Goal: Information Seeking & Learning: Find specific page/section

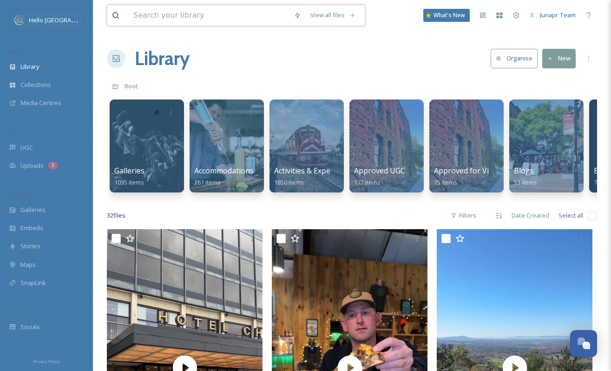
click at [164, 15] on input at bounding box center [209, 15] width 160 height 20
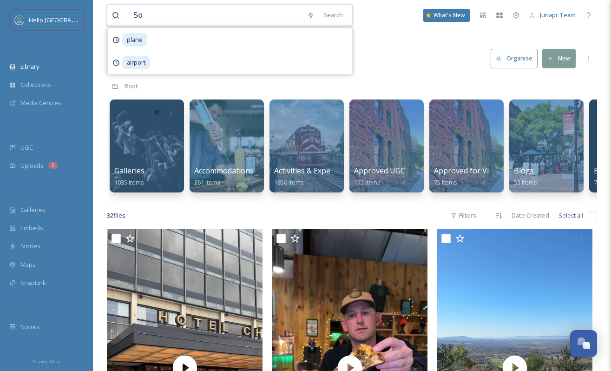
type input "S"
type input "Doubletree"
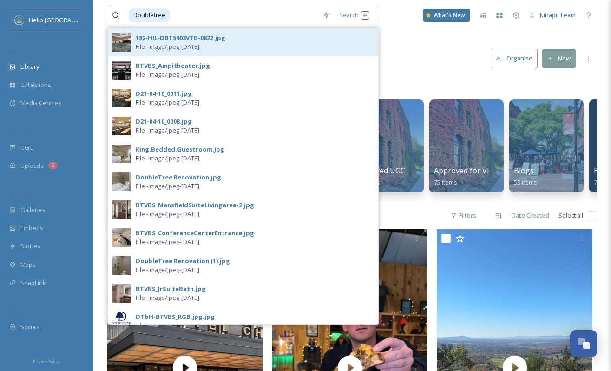
click at [119, 47] on img at bounding box center [121, 42] width 19 height 19
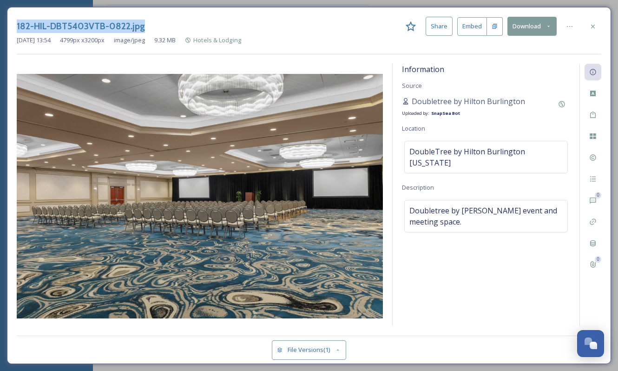
drag, startPoint x: 172, startPoint y: 27, endPoint x: 18, endPoint y: 19, distance: 154.8
click at [18, 19] on div "182-HIL-DBT5403VTB-0822.jpg Share Embed Download" at bounding box center [309, 26] width 584 height 19
copy h3 "182-HIL-DBT5403VTB-0822.jpg"
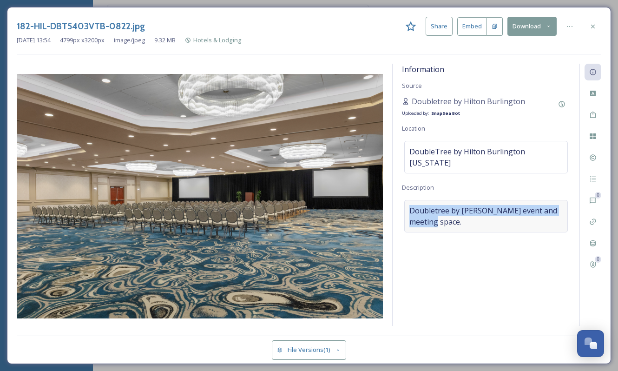
drag, startPoint x: 454, startPoint y: 211, endPoint x: 408, endPoint y: 197, distance: 47.9
click at [408, 200] on div "Doubletree by [PERSON_NAME] event and meeting space." at bounding box center [485, 216] width 163 height 33
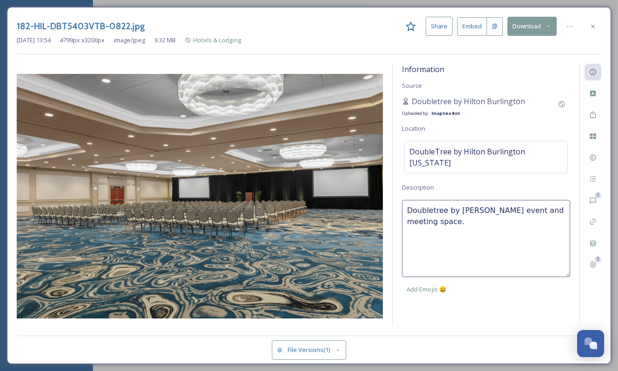
copy span "Doubletree by [PERSON_NAME] event and meeting space."
click at [426, 203] on textarea "Doubletree by [PERSON_NAME] event and meeting space." at bounding box center [486, 238] width 168 height 77
drag, startPoint x: 404, startPoint y: 198, endPoint x: 565, endPoint y: 195, distance: 161.2
click at [565, 200] on textarea "Doubletree by [PERSON_NAME] event and meeting space." at bounding box center [486, 238] width 168 height 77
click at [592, 27] on icon at bounding box center [592, 26] width 7 height 7
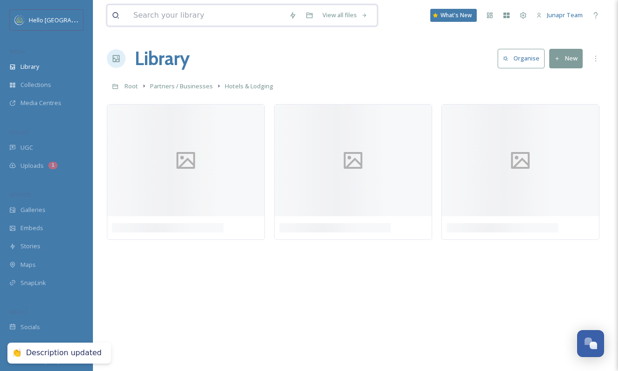
click at [176, 17] on input at bounding box center [207, 15] width 156 height 20
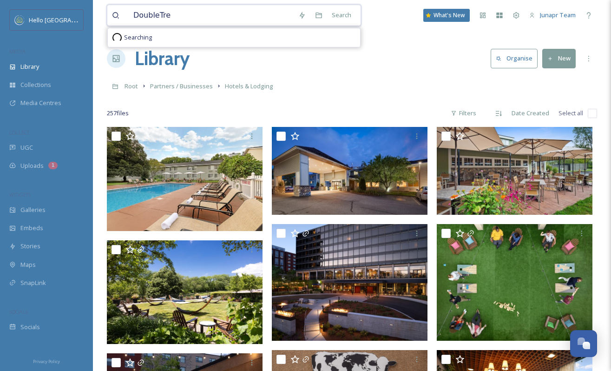
type input "DoubleTree"
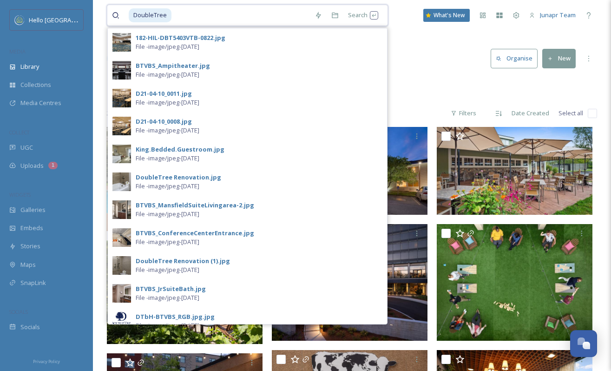
click at [209, 18] on input at bounding box center [240, 15] width 137 height 20
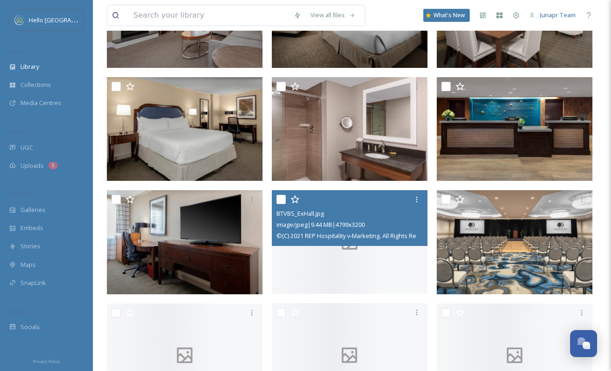
scroll to position [954, 0]
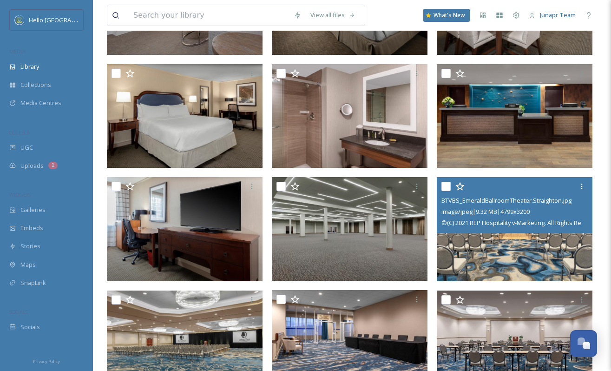
click at [496, 248] on img at bounding box center [514, 229] width 156 height 104
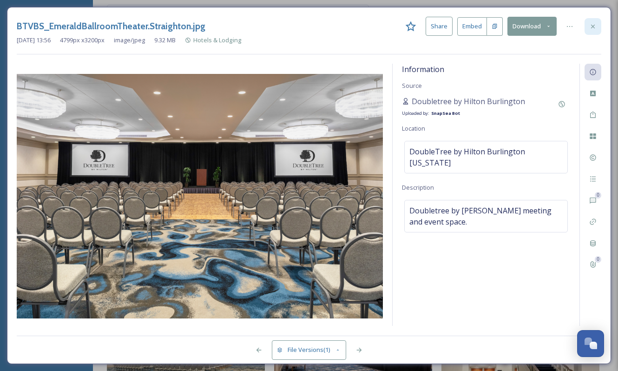
click at [592, 26] on icon at bounding box center [593, 26] width 4 height 4
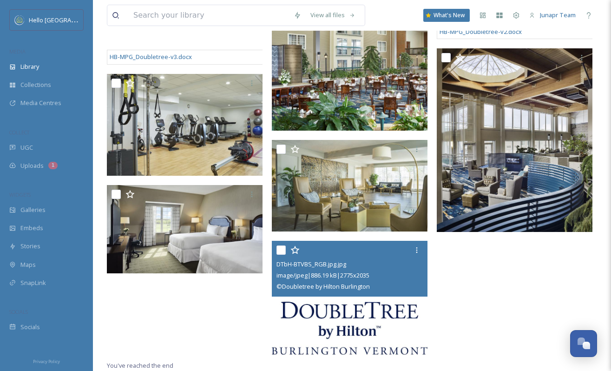
scroll to position [2554, 0]
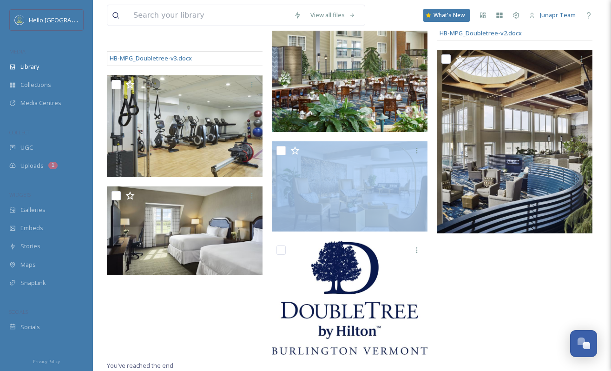
drag, startPoint x: 333, startPoint y: 165, endPoint x: 271, endPoint y: 163, distance: 62.3
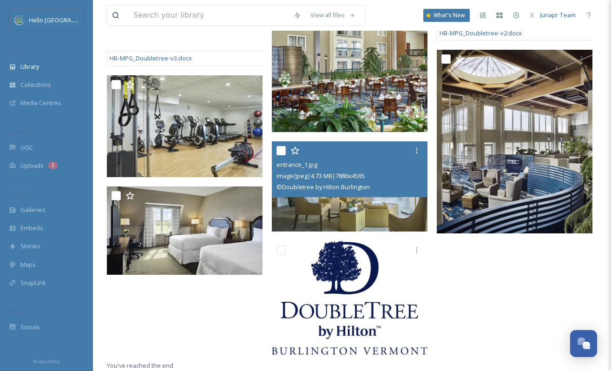
click at [378, 192] on div "entrance_1.jpg image/jpeg | 4.73 MB | 7886 x 4565 © Doubletree by Hilton Burlin…" at bounding box center [350, 169] width 156 height 56
click at [390, 185] on div "© Doubletree by Hilton Burlington" at bounding box center [350, 186] width 149 height 11
click at [397, 215] on img at bounding box center [350, 186] width 156 height 90
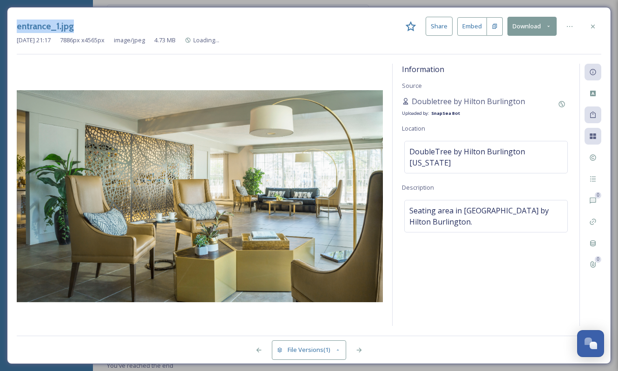
scroll to position [2478, 0]
drag, startPoint x: 88, startPoint y: 28, endPoint x: 12, endPoint y: 24, distance: 76.3
click at [12, 24] on div "entrance_1.jpg Share Embed Download [DATE] 21:17 7886 px x 4565 px image/jpeg 4…" at bounding box center [309, 185] width 604 height 357
copy h3 "entrance_1.jpg"
click at [592, 26] on icon at bounding box center [593, 26] width 4 height 4
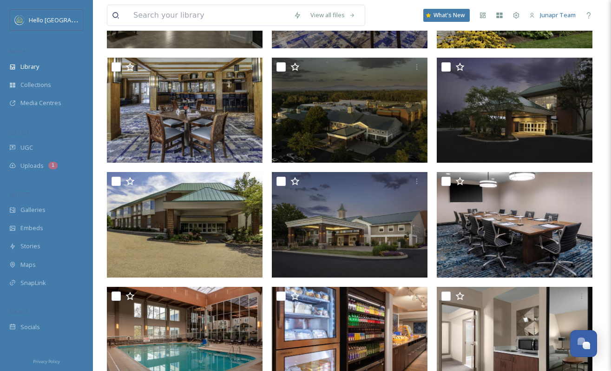
scroll to position [493, 0]
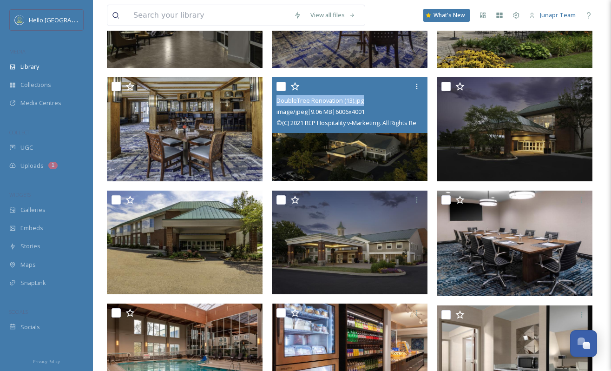
drag, startPoint x: 371, startPoint y: 100, endPoint x: 277, endPoint y: 99, distance: 94.3
click at [277, 99] on div "DoubleTree Renovation (13).jpg" at bounding box center [350, 100] width 149 height 11
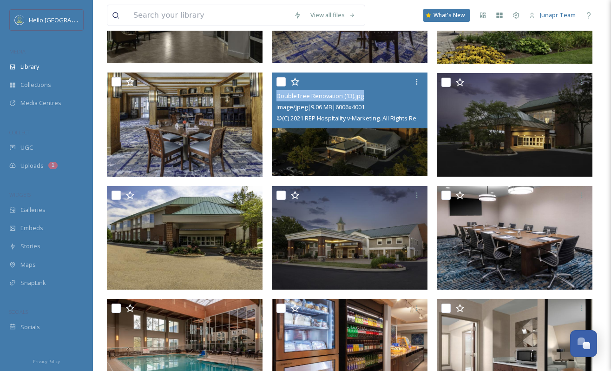
scroll to position [488, 0]
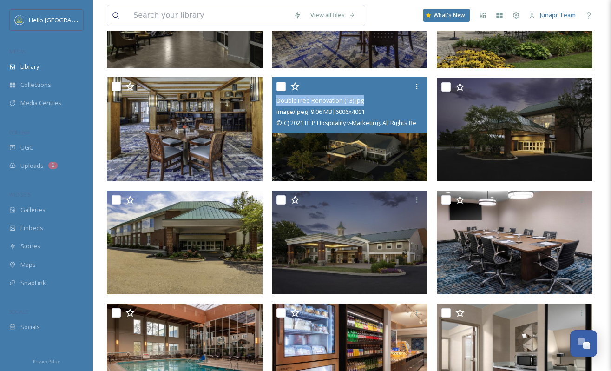
copy span "DoubleTree Renovation (13).jpg"
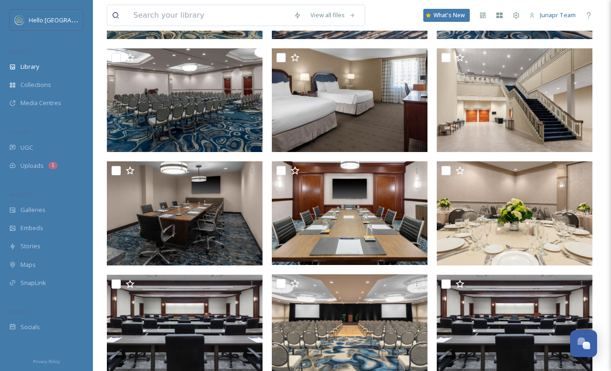
scroll to position [1324, 0]
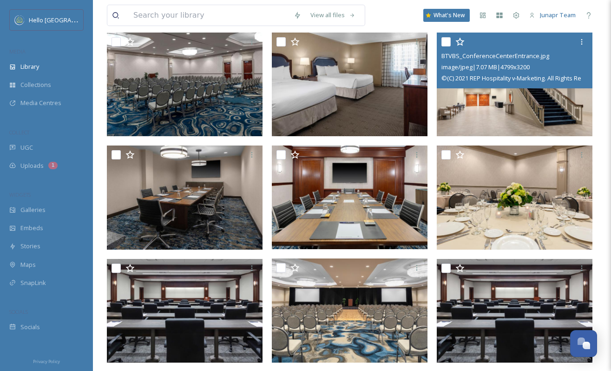
click at [484, 94] on img at bounding box center [514, 85] width 156 height 104
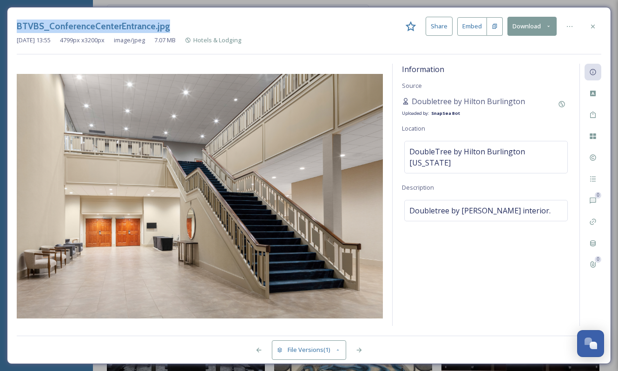
drag, startPoint x: 173, startPoint y: 27, endPoint x: 16, endPoint y: 25, distance: 157.0
click at [16, 25] on div "BTVBS_ConferenceCenterEntrance.jpg Share Embed Download [DATE] 13:55 4799 px x …" at bounding box center [309, 185] width 604 height 357
copy h3 "BTVBS_ConferenceCenterEntrance.jpg"
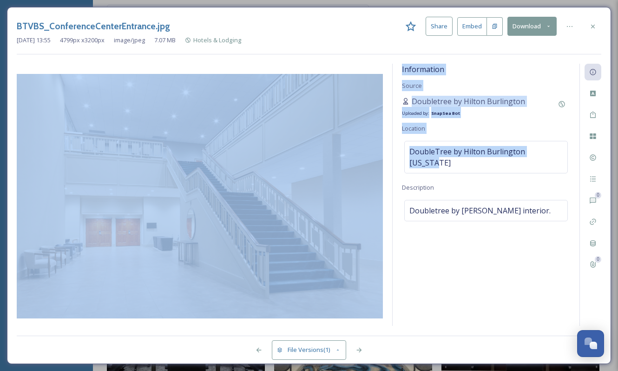
drag, startPoint x: 558, startPoint y: 148, endPoint x: 378, endPoint y: 149, distance: 179.7
click at [378, 149] on div "Information Source Doubletree by Hilton Burlington Uploaded by: SnapSea Bot Loc…" at bounding box center [309, 195] width 584 height 262
click at [378, 149] on img at bounding box center [200, 196] width 366 height 244
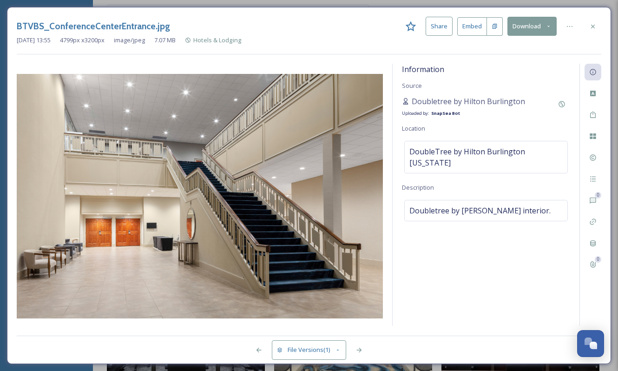
click at [526, 164] on div "Information Source Doubletree by Hilton Burlington Uploaded by: SnapSea Bot Loc…" at bounding box center [485, 195] width 187 height 262
drag, startPoint x: 500, startPoint y: 147, endPoint x: 394, endPoint y: 151, distance: 105.9
click at [394, 151] on div "Information Source Doubletree by Hilton Burlington Uploaded by: SnapSea Bot Loc…" at bounding box center [485, 195] width 187 height 262
copy span "DoubleTree by Hilton Burlington [US_STATE]"
click at [525, 200] on div "Doubletree by [PERSON_NAME] interior." at bounding box center [485, 210] width 163 height 21
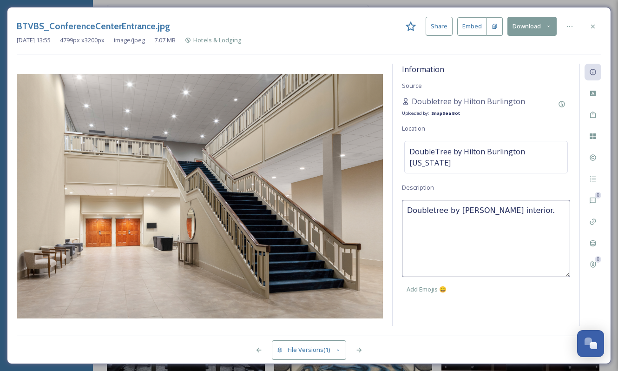
drag, startPoint x: 535, startPoint y: 201, endPoint x: 395, endPoint y: 196, distance: 140.3
click at [395, 196] on div "Information Source Doubletree by Hilton Burlington Uploaded by: SnapSea Bot Loc…" at bounding box center [485, 195] width 187 height 262
click at [590, 28] on icon at bounding box center [592, 26] width 7 height 7
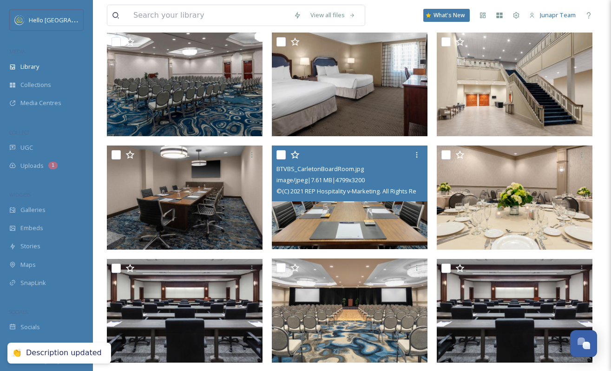
click at [382, 241] on img at bounding box center [350, 197] width 156 height 104
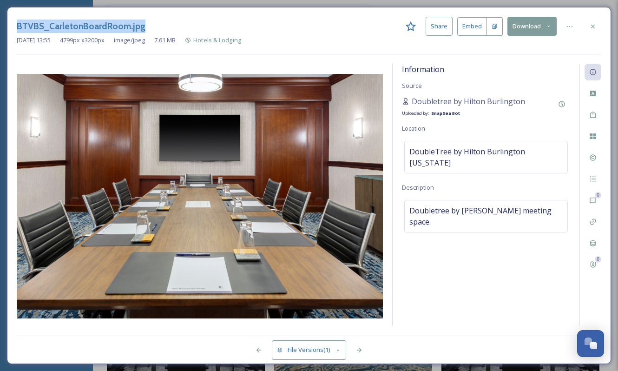
drag, startPoint x: 170, startPoint y: 27, endPoint x: 12, endPoint y: 21, distance: 158.5
click at [12, 21] on div "BTVBS_CarletonBoardRoom.jpg Share Embed Download [DATE] 13:55 4799 px x 3200 px…" at bounding box center [309, 185] width 604 height 357
copy h3 "BTVBS_CarletonBoardRoom.jpg"
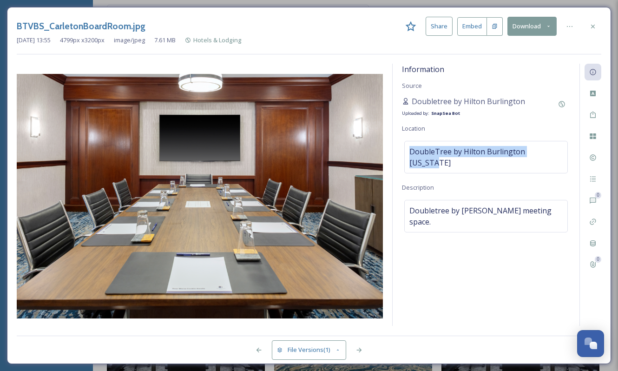
drag, startPoint x: 556, startPoint y: 148, endPoint x: 389, endPoint y: 149, distance: 167.2
click at [389, 149] on div "Information Source Doubletree by Hilton Burlington Uploaded by: SnapSea Bot Loc…" at bounding box center [309, 195] width 584 height 262
copy span "DoubleTree by Hilton Burlington [US_STATE]"
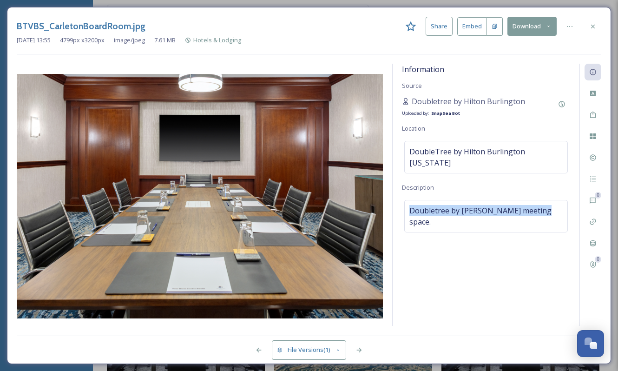
drag, startPoint x: 546, startPoint y: 201, endPoint x: 388, endPoint y: 195, distance: 157.5
click at [388, 195] on div "Information Source Doubletree by Hilton Burlington Uploaded by: SnapSea Bot Loc…" at bounding box center [309, 195] width 584 height 262
copy span "Doubletree by [PERSON_NAME] meeting space."
click at [592, 27] on icon at bounding box center [592, 26] width 7 height 7
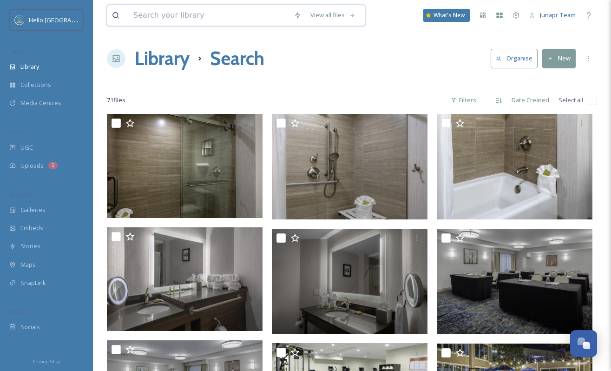
click at [168, 9] on input at bounding box center [209, 15] width 160 height 20
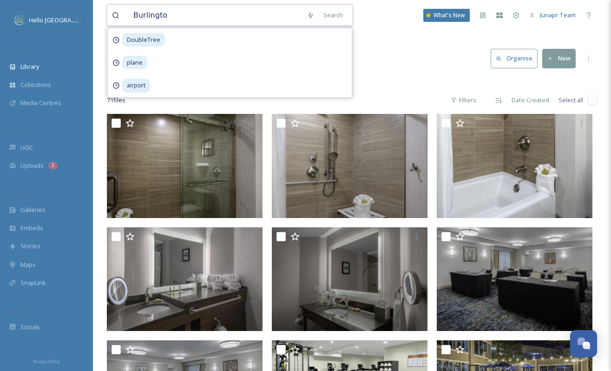
type input "[GEOGRAPHIC_DATA]"
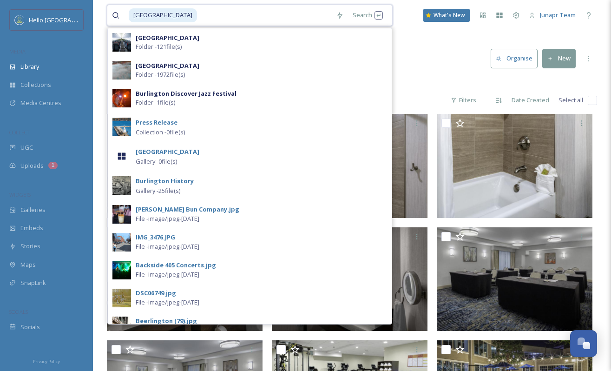
click at [233, 13] on input at bounding box center [264, 15] width 133 height 20
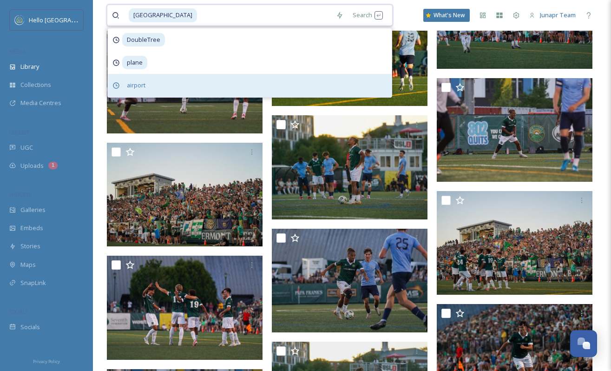
scroll to position [2384, 0]
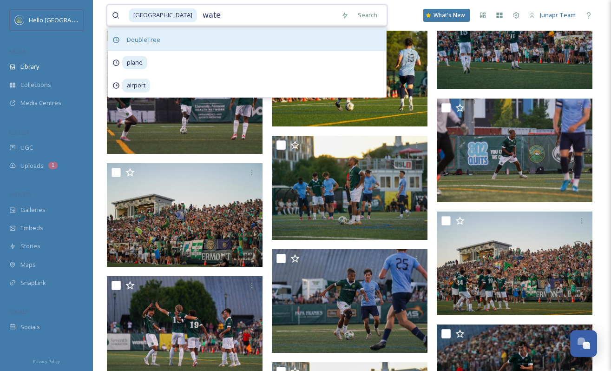
type input "water"
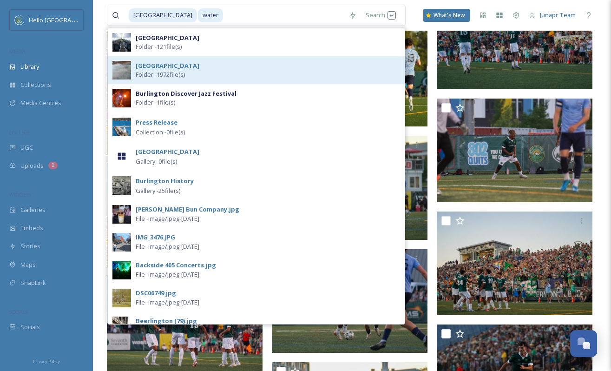
click at [199, 69] on div "Burlington Folder - 1972 file(s)" at bounding box center [268, 70] width 264 height 18
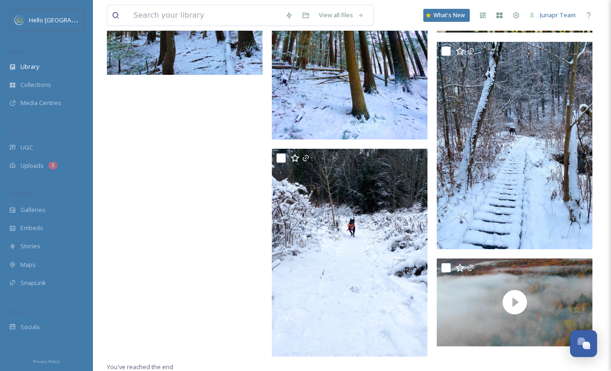
scroll to position [3951, 0]
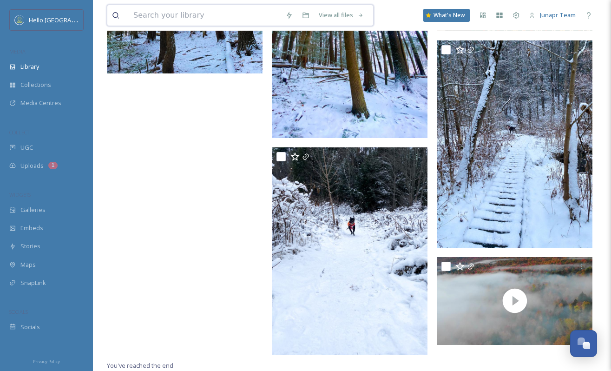
click at [148, 17] on input at bounding box center [205, 15] width 152 height 20
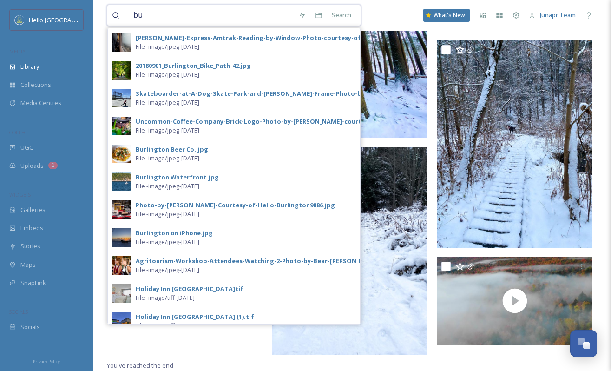
type input "b"
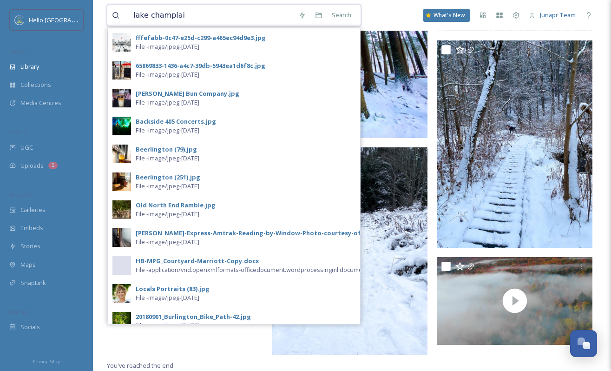
type input "lake champlain"
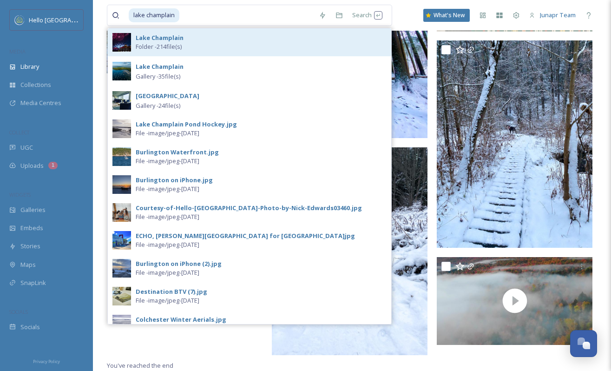
click at [117, 38] on img at bounding box center [121, 42] width 19 height 19
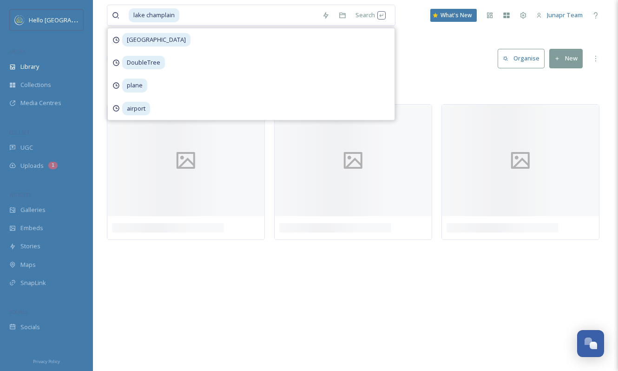
click at [426, 65] on div "Library Organise New" at bounding box center [355, 59] width 497 height 28
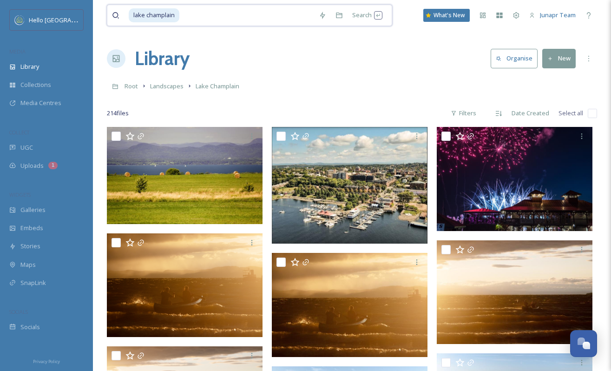
click at [207, 15] on input at bounding box center [247, 15] width 134 height 20
type input "waterfront view"
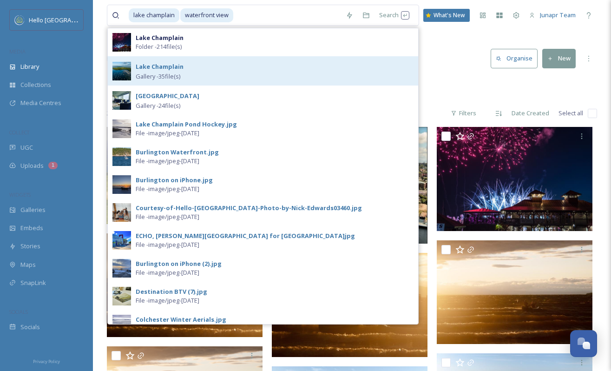
click at [177, 72] on span "Gallery - 35 file(s)" at bounding box center [158, 76] width 45 height 9
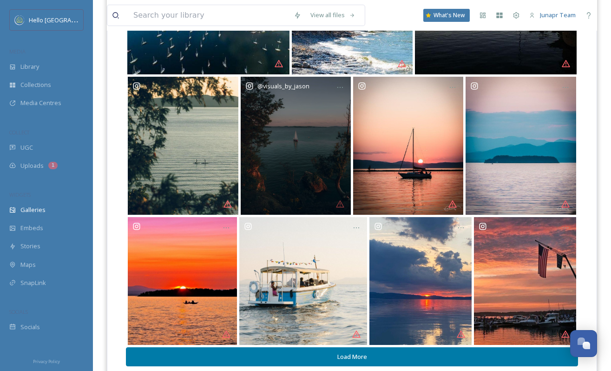
scroll to position [222, 0]
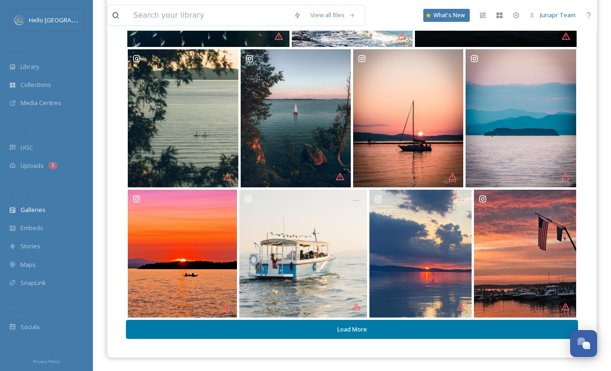
click at [357, 325] on button "Load More" at bounding box center [352, 328] width 452 height 19
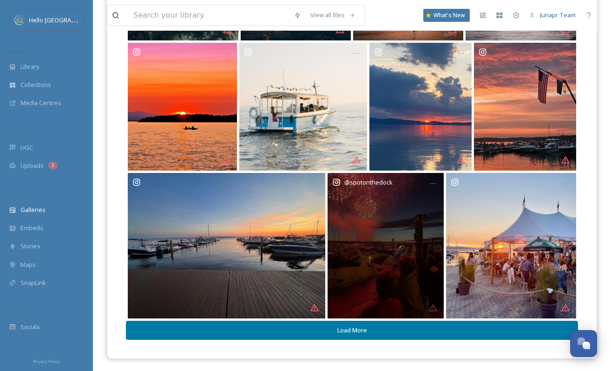
scroll to position [370, 0]
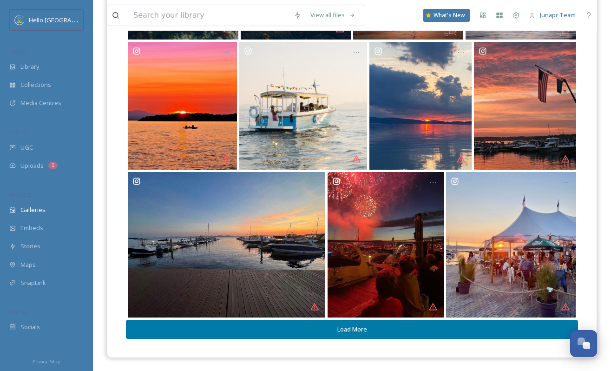
click at [352, 327] on button "Load More" at bounding box center [352, 328] width 452 height 19
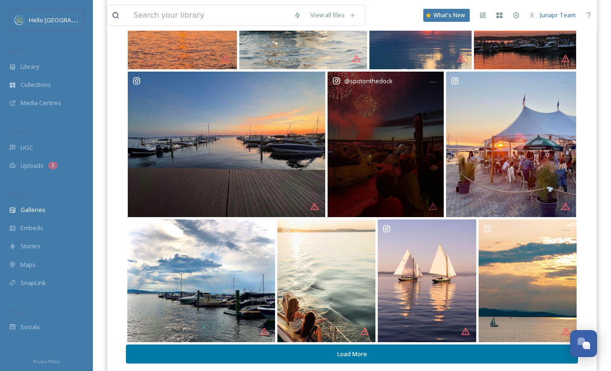
scroll to position [495, 0]
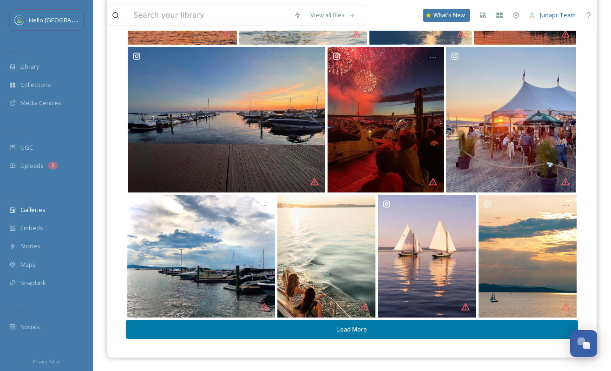
click at [355, 329] on button "Load More" at bounding box center [352, 328] width 452 height 19
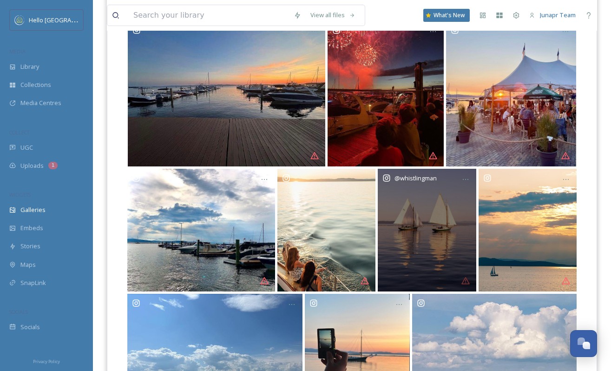
scroll to position [628, 0]
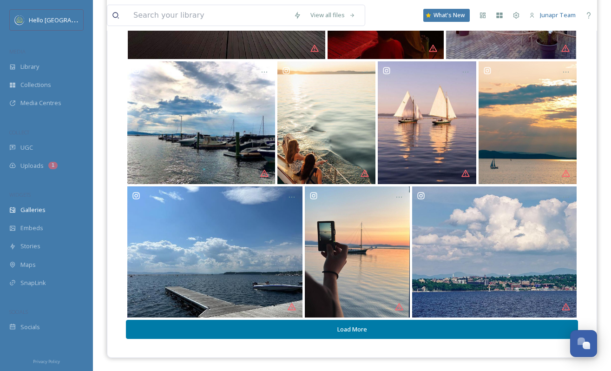
click at [357, 331] on button "Load More" at bounding box center [352, 328] width 452 height 19
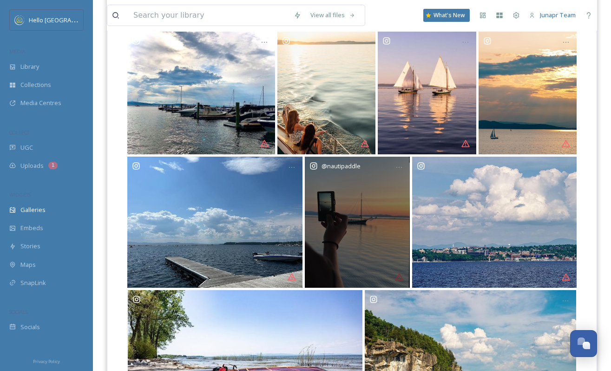
scroll to position [771, 0]
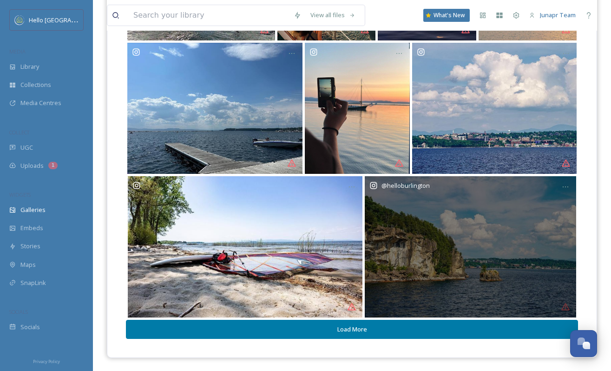
click at [506, 270] on div "@ [GEOGRAPHIC_DATA]" at bounding box center [470, 246] width 212 height 141
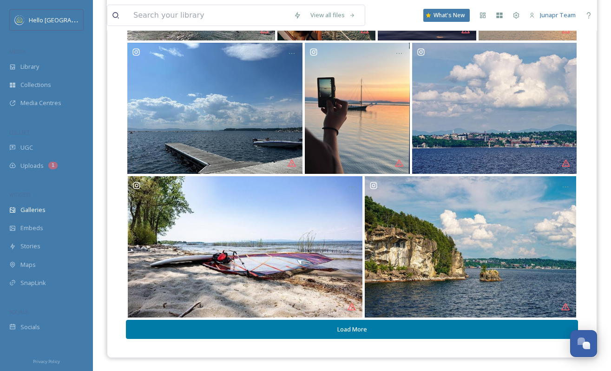
click at [349, 334] on button "Load More" at bounding box center [352, 328] width 452 height 19
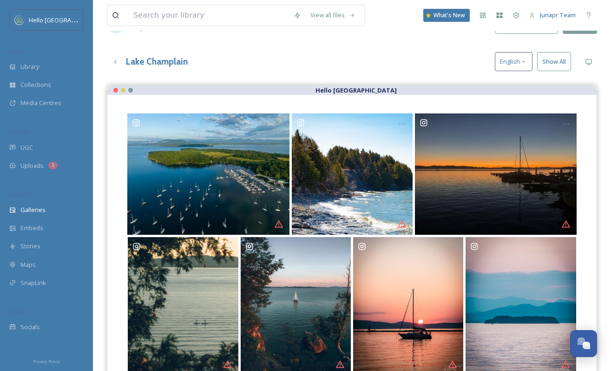
scroll to position [0, 0]
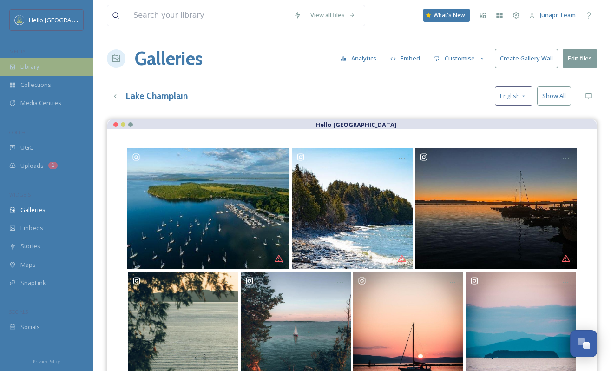
click at [35, 62] on span "Library" at bounding box center [29, 66] width 19 height 9
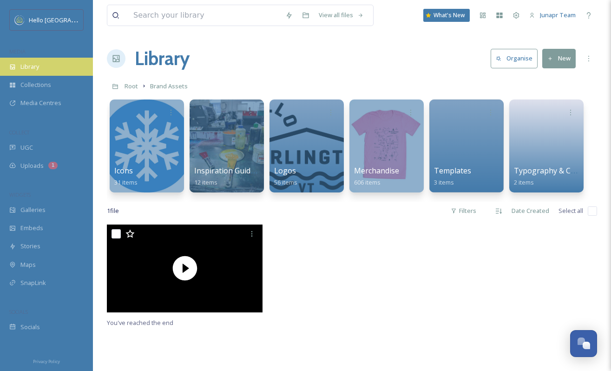
click at [38, 66] on span "Library" at bounding box center [29, 66] width 19 height 9
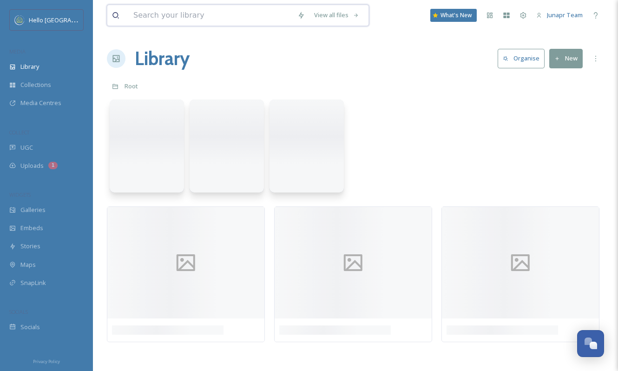
click at [169, 21] on input at bounding box center [211, 15] width 164 height 20
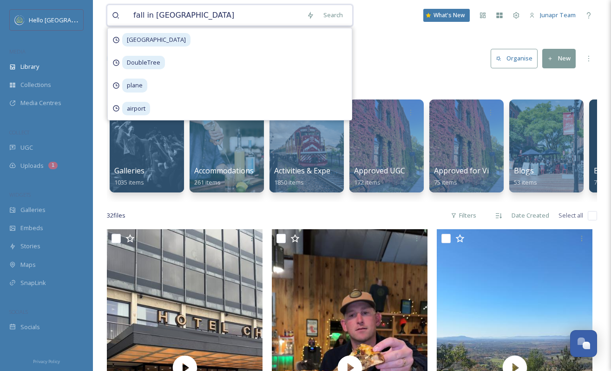
type input "fall in [GEOGRAPHIC_DATA]"
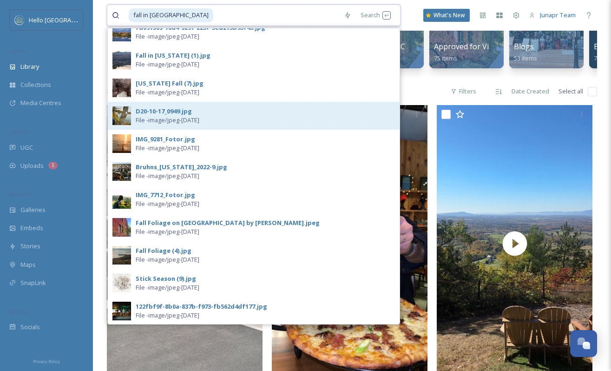
scroll to position [124, 0]
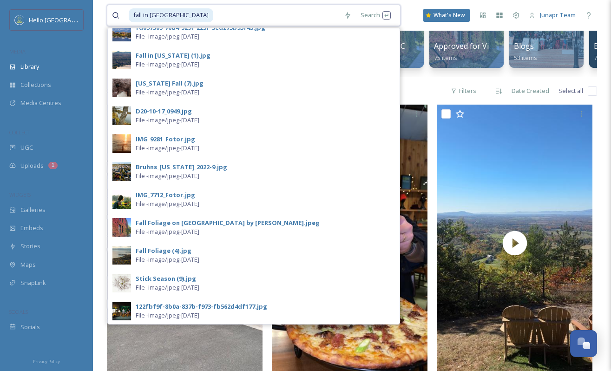
drag, startPoint x: 195, startPoint y: 20, endPoint x: 124, endPoint y: 12, distance: 71.1
click at [124, 11] on div "fall in [GEOGRAPHIC_DATA]" at bounding box center [225, 15] width 227 height 20
click at [252, 20] on input at bounding box center [276, 15] width 125 height 20
drag, startPoint x: 215, startPoint y: 14, endPoint x: 141, endPoint y: 11, distance: 74.4
click at [141, 11] on div "fall in [GEOGRAPHIC_DATA]" at bounding box center [234, 15] width 210 height 20
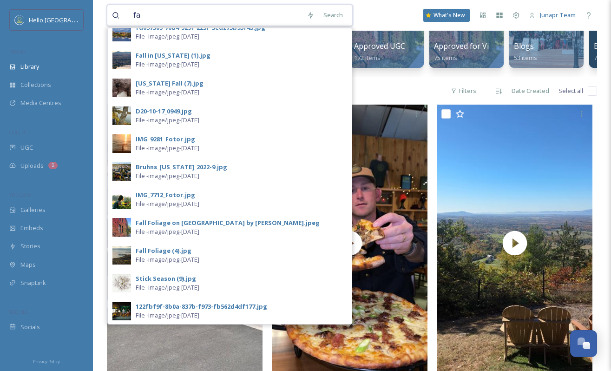
type input "f"
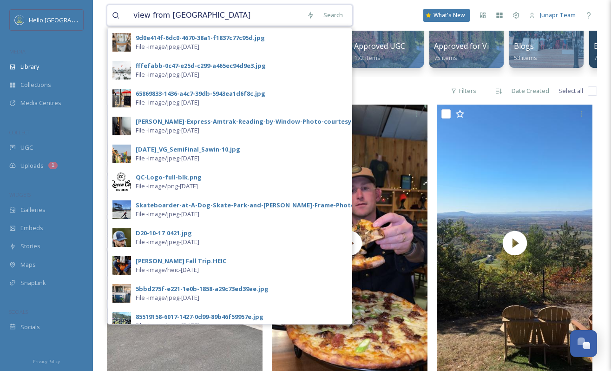
type input "view from [GEOGRAPHIC_DATA]"
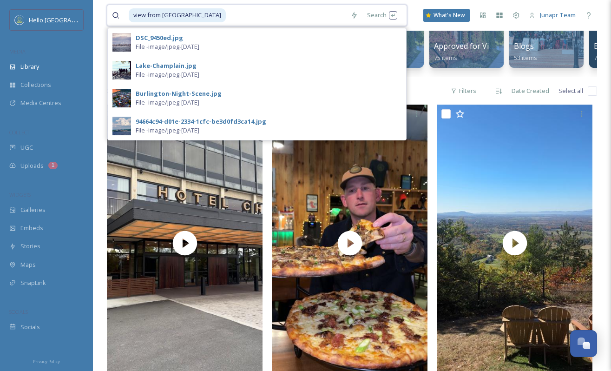
drag, startPoint x: 224, startPoint y: 17, endPoint x: 119, endPoint y: 17, distance: 104.9
click at [118, 17] on div "view from [GEOGRAPHIC_DATA]" at bounding box center [229, 15] width 234 height 20
drag, startPoint x: 192, startPoint y: 17, endPoint x: 229, endPoint y: 19, distance: 37.2
click at [192, 17] on span "view from [GEOGRAPHIC_DATA]" at bounding box center [177, 14] width 97 height 13
drag, startPoint x: 244, startPoint y: 19, endPoint x: 128, endPoint y: 15, distance: 116.1
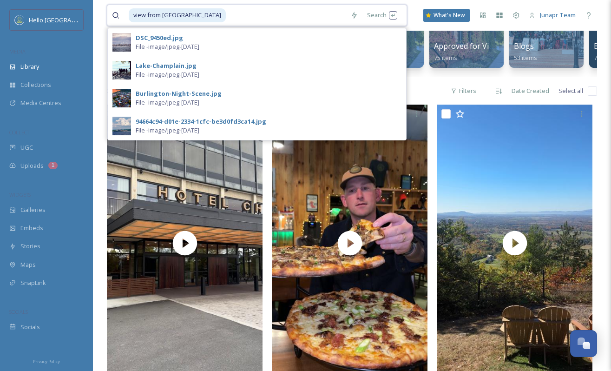
click at [128, 15] on div "view from [GEOGRAPHIC_DATA]" at bounding box center [229, 15] width 234 height 20
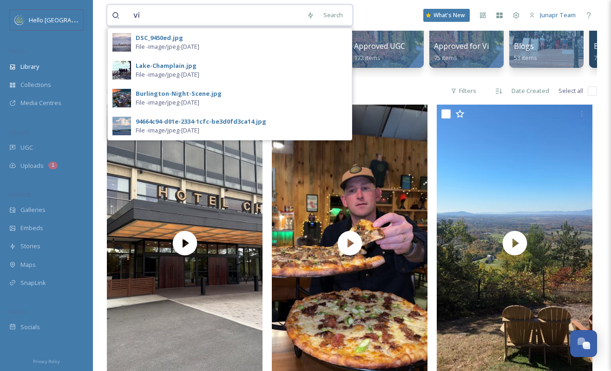
type input "v"
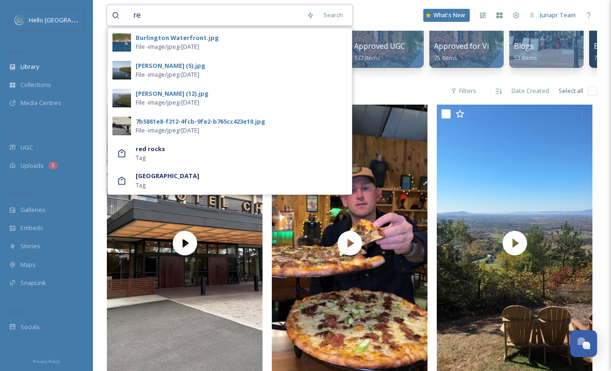
type input "r"
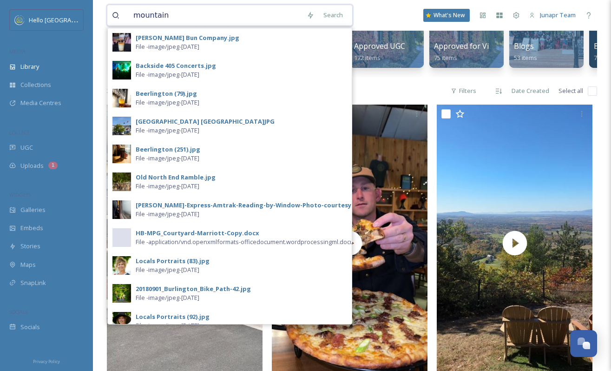
type input "mountains"
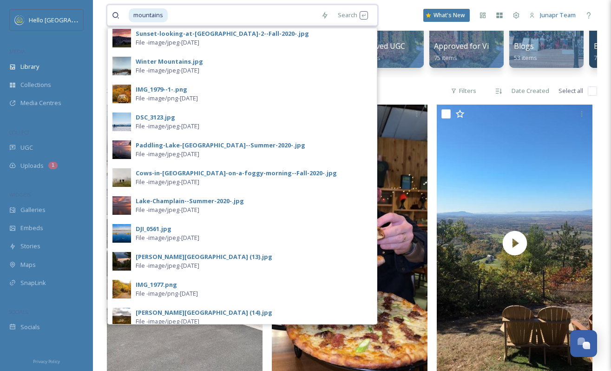
scroll to position [0, 0]
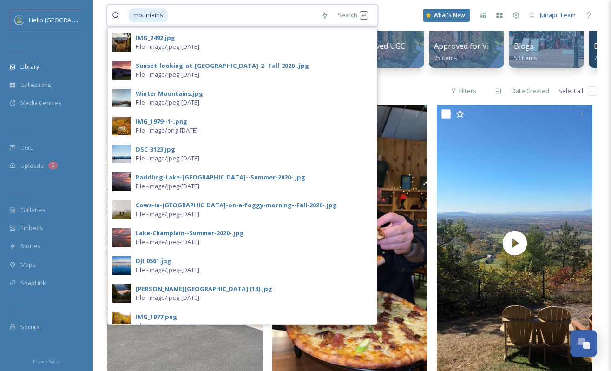
drag, startPoint x: 164, startPoint y: 17, endPoint x: 141, endPoint y: 14, distance: 23.3
click at [141, 14] on div "mountains" at bounding box center [223, 15] width 188 height 20
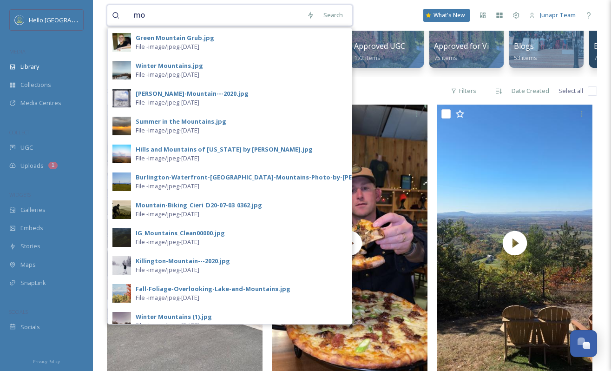
type input "m"
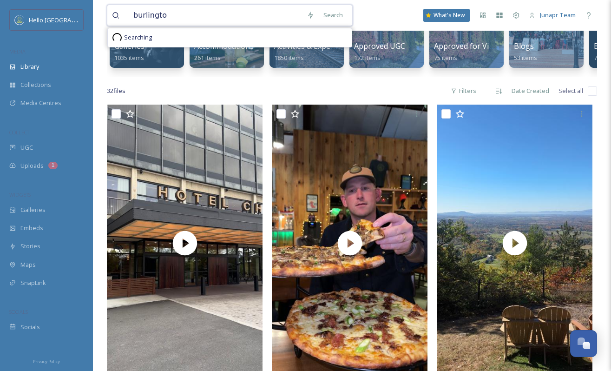
type input "[GEOGRAPHIC_DATA]"
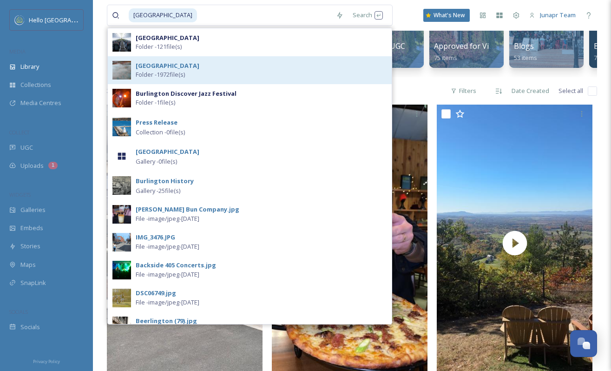
click at [153, 69] on strong "[GEOGRAPHIC_DATA]" at bounding box center [168, 65] width 64 height 8
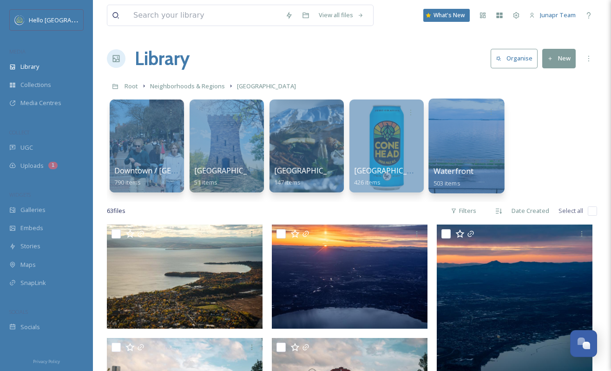
click at [461, 135] on div at bounding box center [466, 145] width 76 height 95
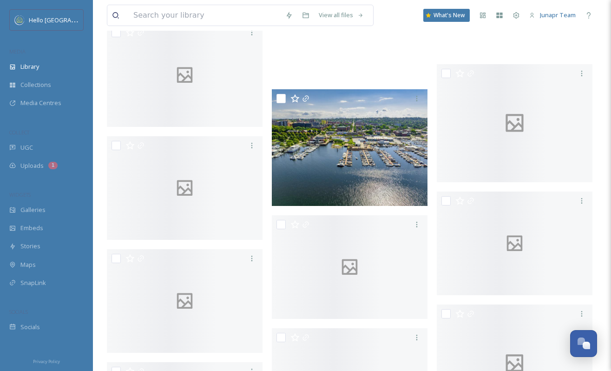
scroll to position [14402, 0]
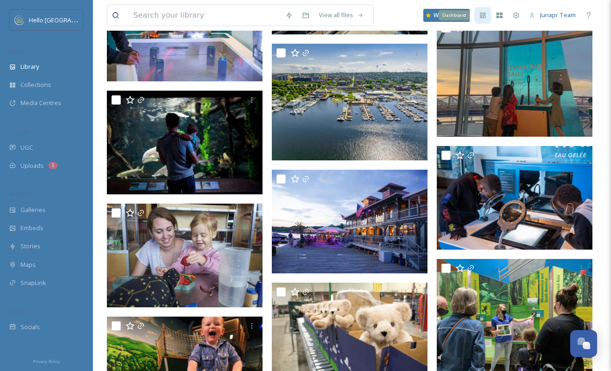
click at [481, 17] on icon at bounding box center [482, 15] width 7 height 7
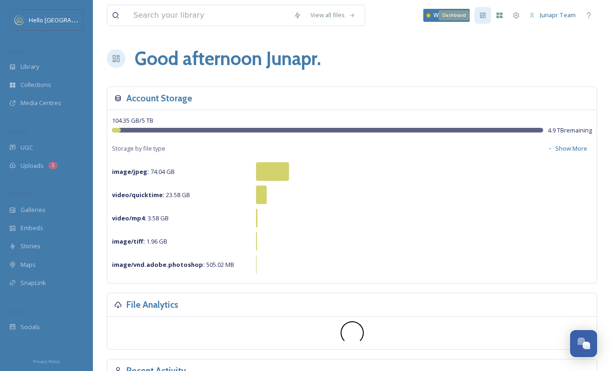
click at [480, 17] on icon at bounding box center [483, 16] width 6 height 6
click at [498, 18] on icon at bounding box center [498, 15] width 7 height 7
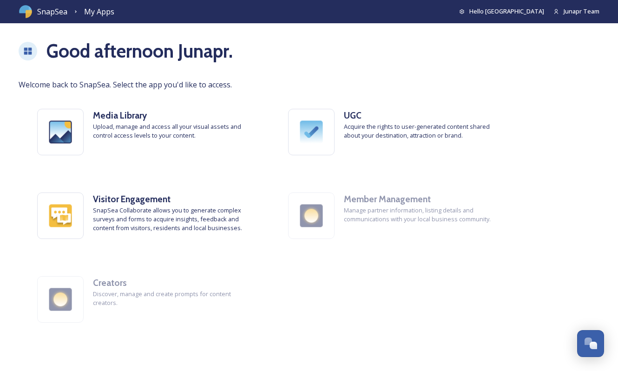
click at [50, 18] on div "SnapSea My Apps Hello Burlington Junapr Team" at bounding box center [309, 11] width 618 height 23
click at [22, 11] on img at bounding box center [26, 12] width 14 height 14
click at [26, 50] on icon at bounding box center [28, 51] width 8 height 7
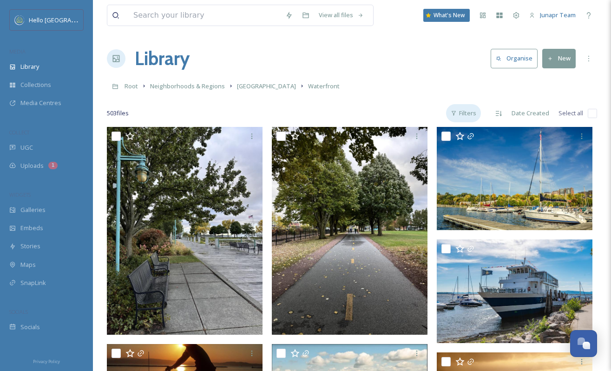
click at [470, 114] on div "Filters" at bounding box center [463, 113] width 35 height 18
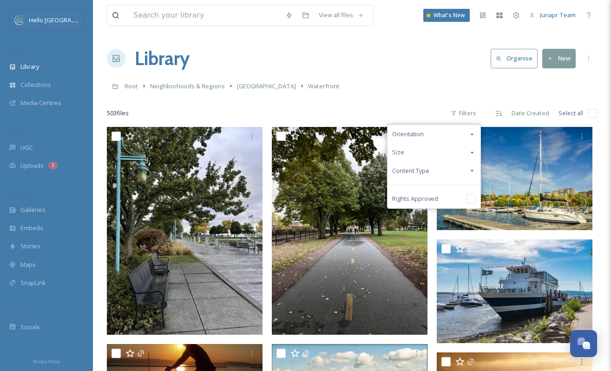
click at [473, 134] on icon at bounding box center [471, 134] width 3 height 2
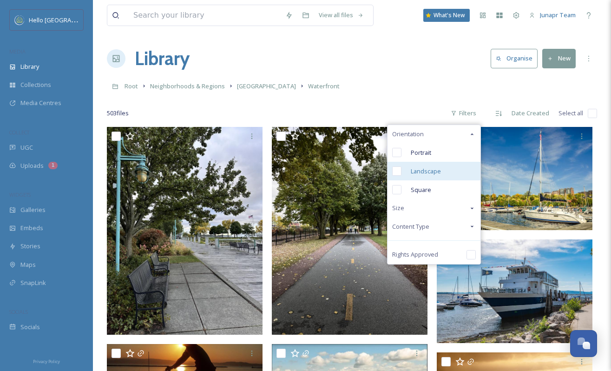
click at [423, 170] on span "Landscape" at bounding box center [425, 171] width 30 height 9
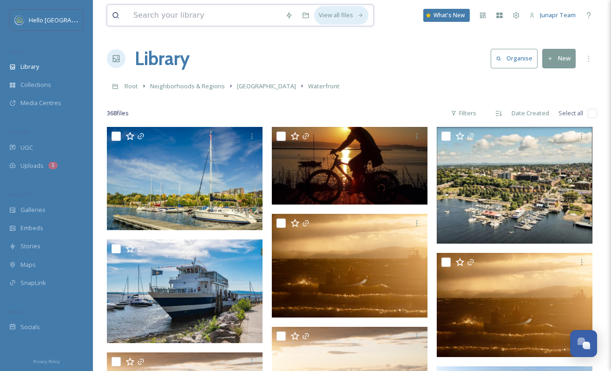
click at [358, 16] on icon at bounding box center [361, 16] width 6 height 6
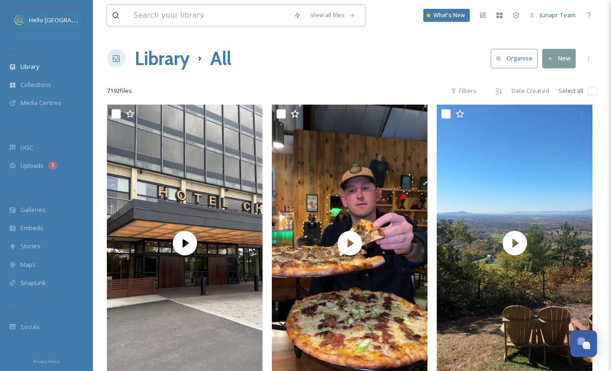
click at [168, 17] on input at bounding box center [209, 15] width 160 height 20
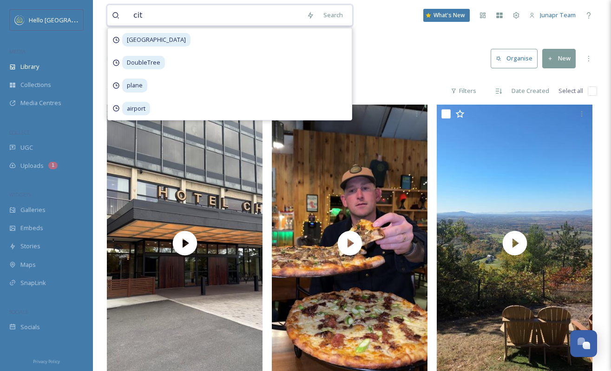
type input "city"
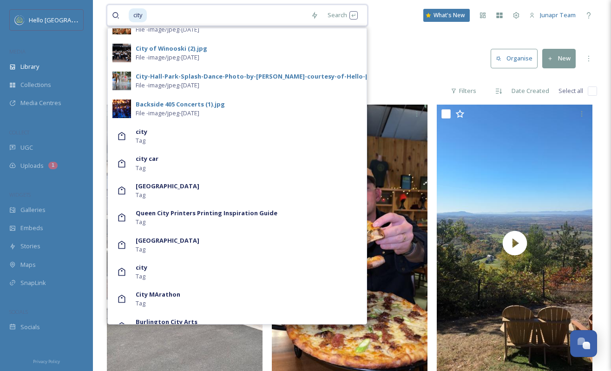
scroll to position [510, 0]
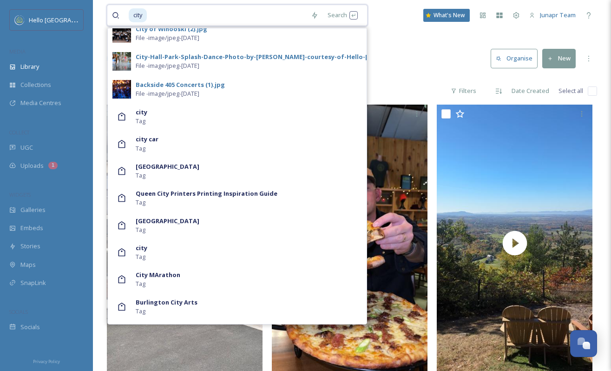
drag, startPoint x: 171, startPoint y: 19, endPoint x: 140, endPoint y: 13, distance: 31.7
click at [139, 12] on div "city" at bounding box center [217, 15] width 177 height 20
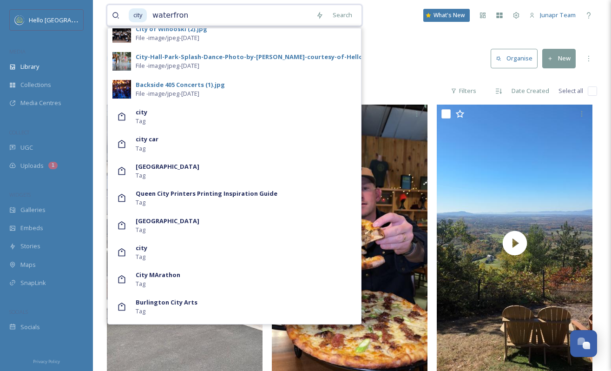
type input "waterfront"
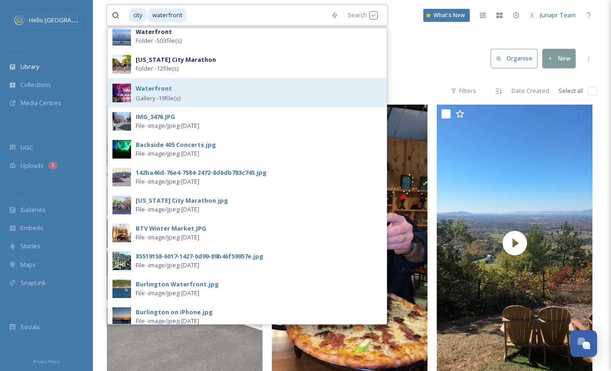
scroll to position [0, 0]
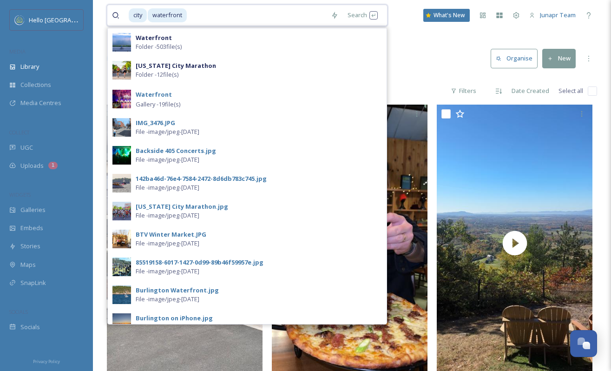
click at [219, 12] on input at bounding box center [257, 15] width 138 height 20
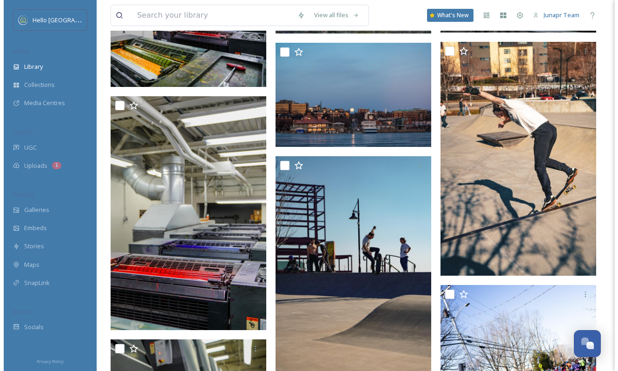
scroll to position [15844, 0]
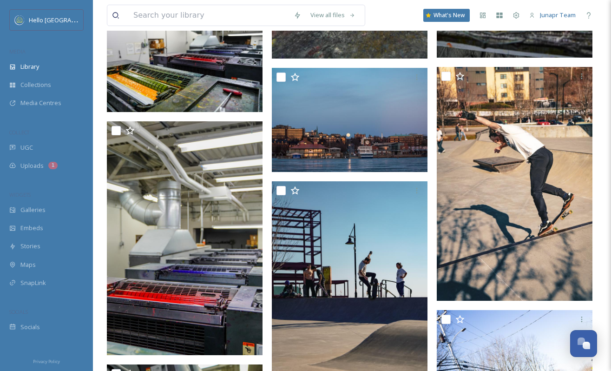
click at [384, 130] on img at bounding box center [350, 120] width 156 height 104
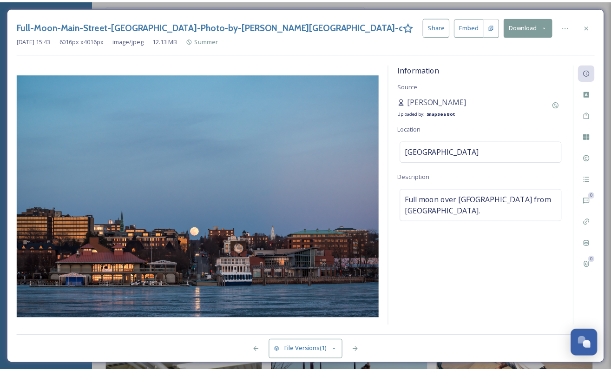
scroll to position [16064, 0]
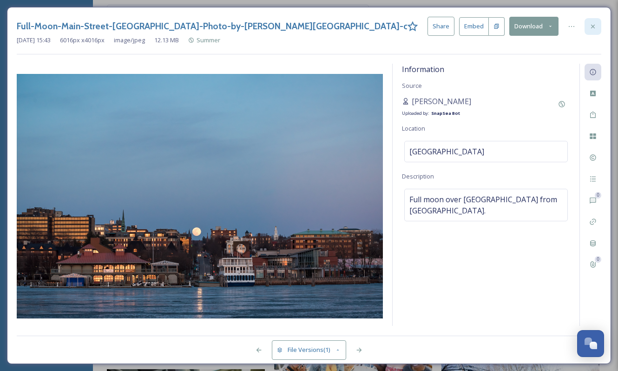
click at [592, 25] on icon at bounding box center [593, 26] width 4 height 4
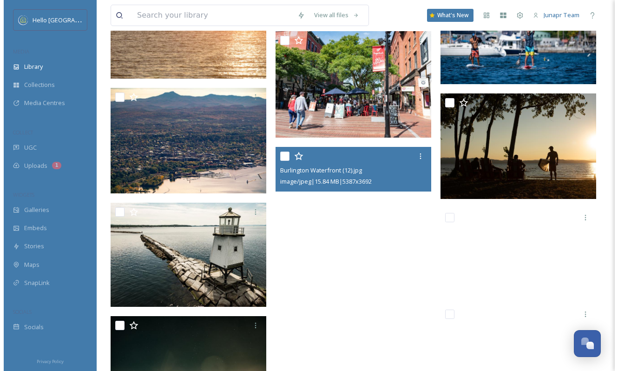
scroll to position [31254, 0]
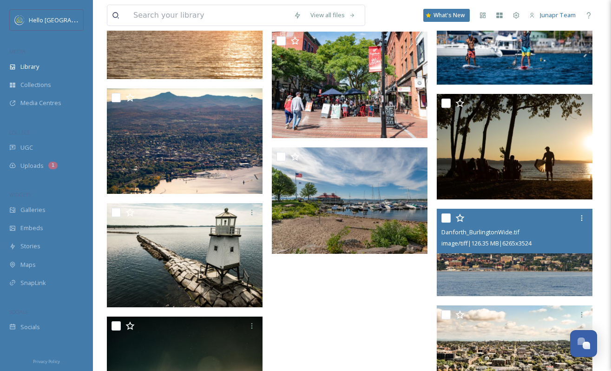
click at [525, 238] on div "image/tiff | 126.35 MB | 6265 x 3524" at bounding box center [515, 242] width 149 height 11
click at [525, 269] on img at bounding box center [514, 252] width 156 height 88
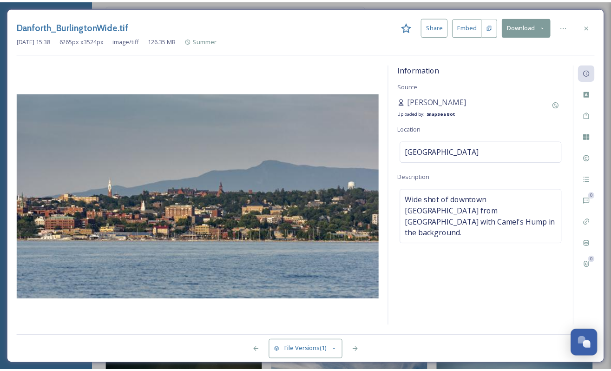
scroll to position [31257, 0]
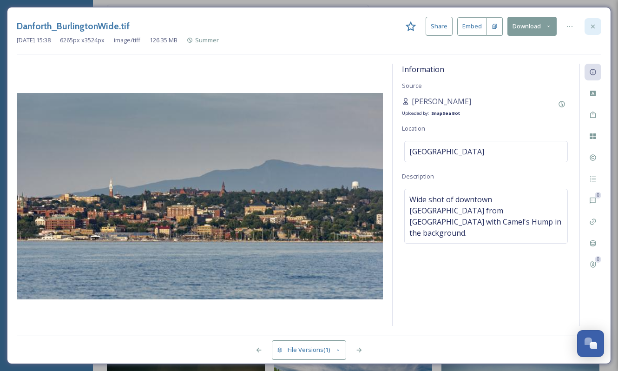
click at [592, 24] on icon at bounding box center [592, 26] width 7 height 7
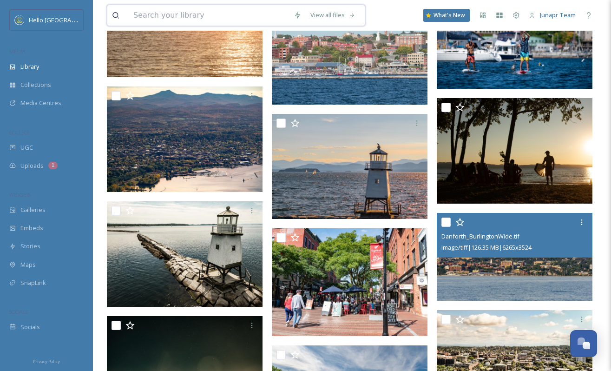
click at [145, 18] on input at bounding box center [209, 15] width 160 height 20
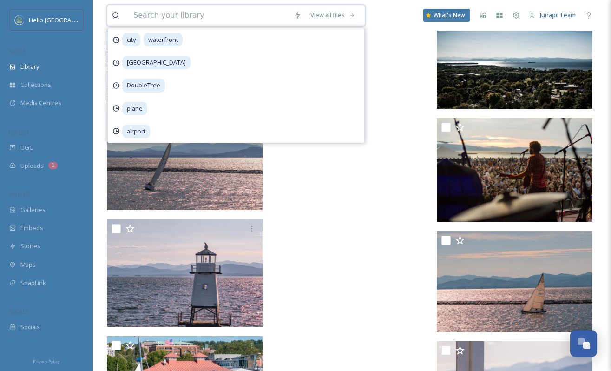
scroll to position [30830, 0]
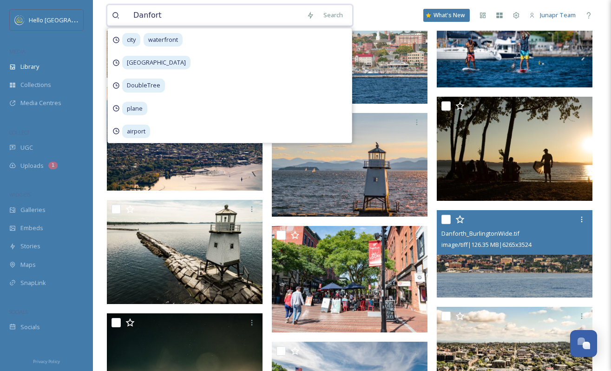
type input "[PERSON_NAME]"
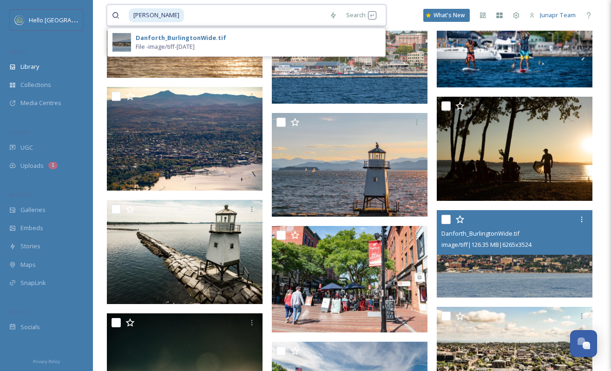
click at [190, 19] on input at bounding box center [255, 15] width 140 height 20
click at [185, 21] on input at bounding box center [255, 15] width 140 height 20
drag, startPoint x: 184, startPoint y: 15, endPoint x: 118, endPoint y: 19, distance: 66.1
click at [118, 19] on div "[PERSON_NAME]" at bounding box center [218, 15] width 213 height 20
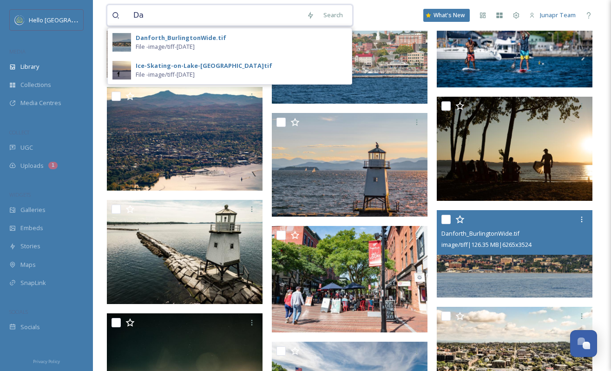
type input "D"
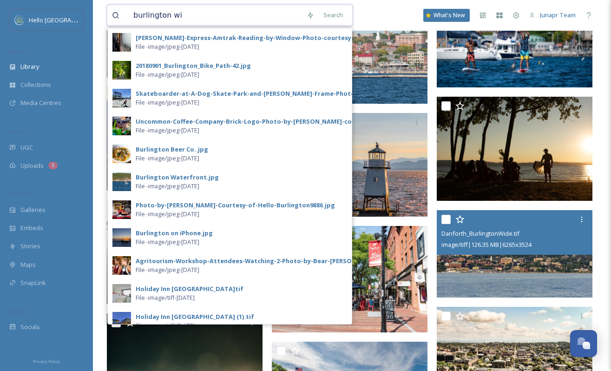
type input "burlington wid"
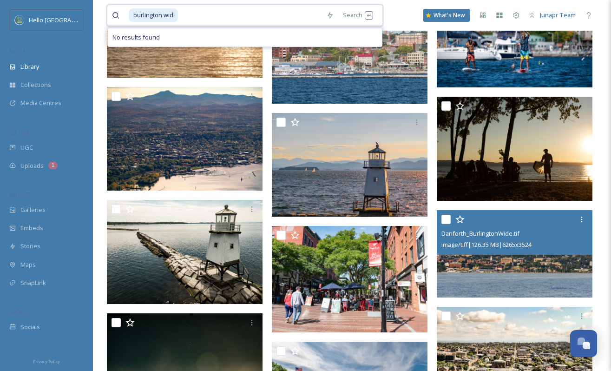
drag, startPoint x: 198, startPoint y: 12, endPoint x: 195, endPoint y: 16, distance: 5.7
click at [198, 13] on input at bounding box center [250, 15] width 143 height 20
click at [173, 16] on span "burlington wid" at bounding box center [153, 14] width 49 height 13
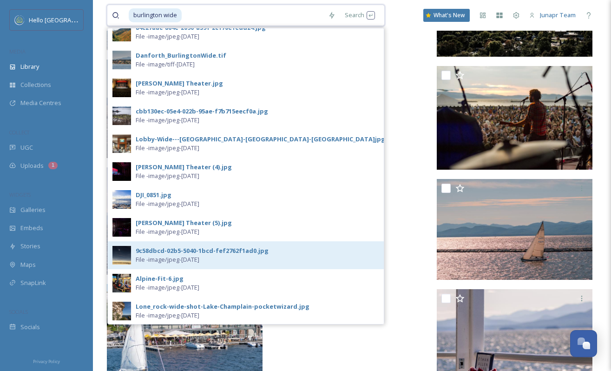
scroll to position [31310, 0]
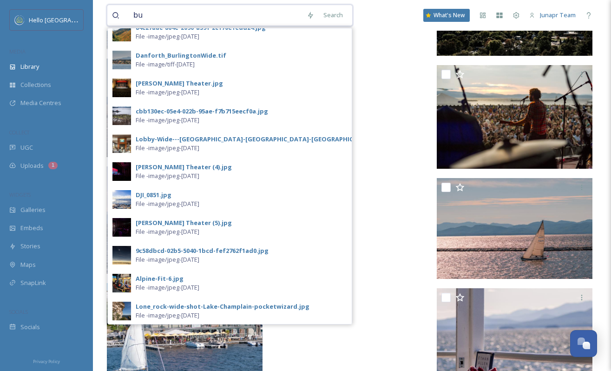
type input "b"
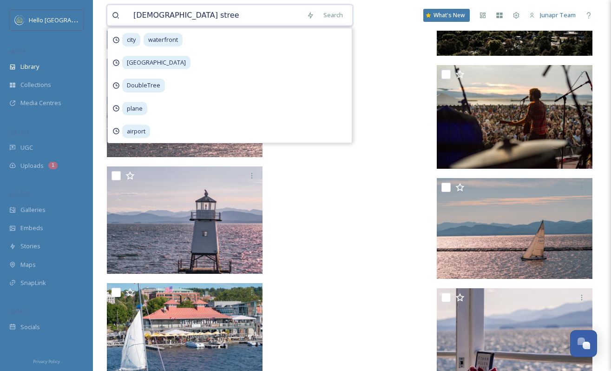
type input "[GEOGRAPHIC_DATA]"
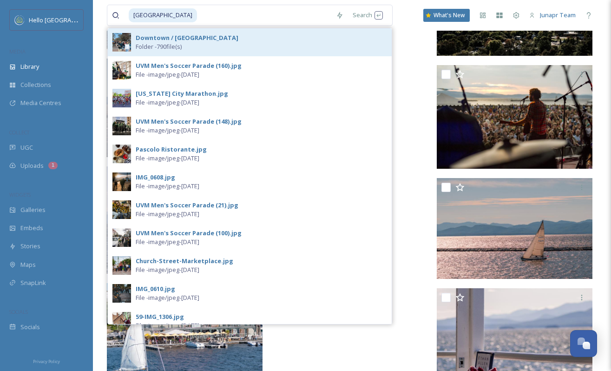
click at [189, 40] on strong "Downtown / [GEOGRAPHIC_DATA]" at bounding box center [187, 37] width 103 height 8
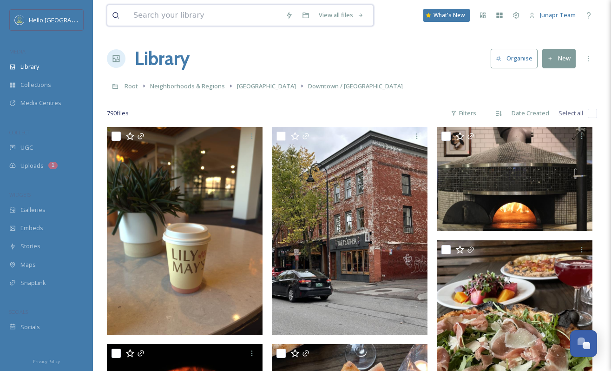
click at [158, 18] on input at bounding box center [205, 15] width 152 height 20
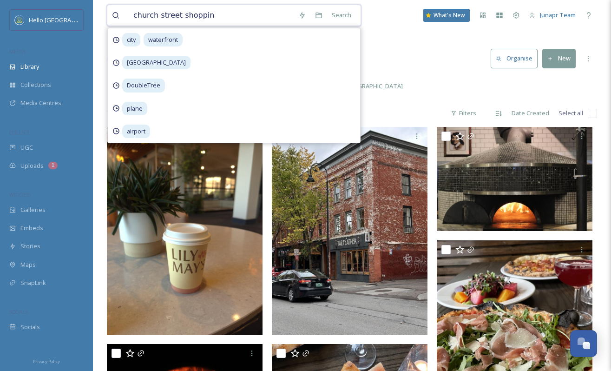
type input "[GEOGRAPHIC_DATA]"
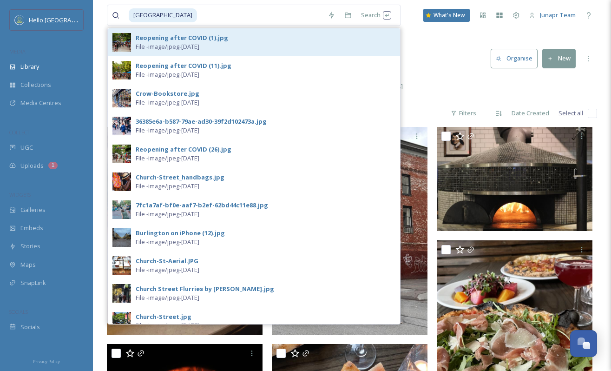
click at [161, 38] on div "Reopening after COVID (1).jpg" at bounding box center [182, 37] width 92 height 9
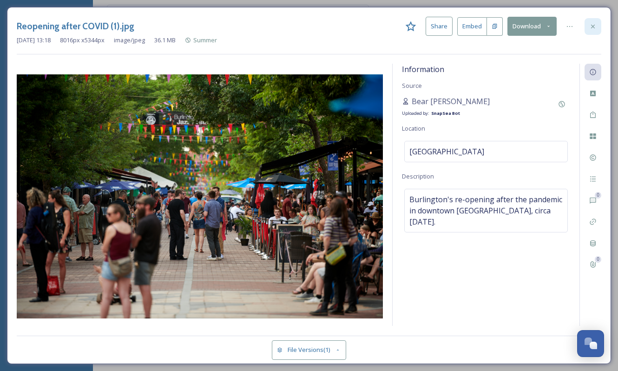
click at [589, 26] on icon at bounding box center [592, 26] width 7 height 7
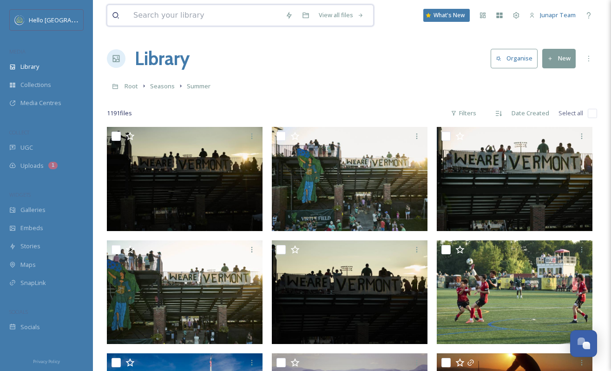
click at [208, 19] on input at bounding box center [205, 15] width 152 height 20
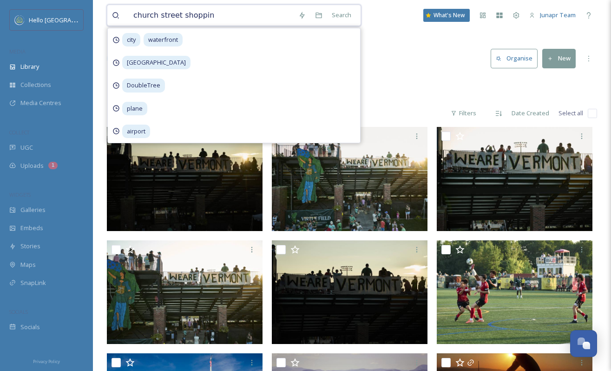
type input "[GEOGRAPHIC_DATA]"
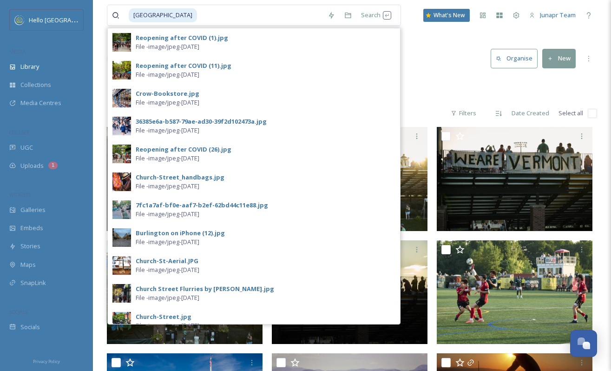
click at [435, 47] on div "Library Organise New" at bounding box center [352, 59] width 490 height 28
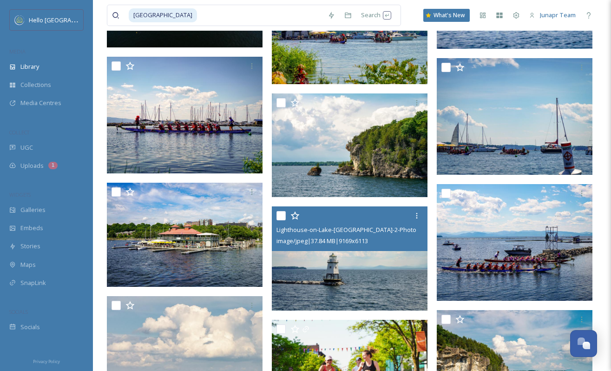
scroll to position [11026, 0]
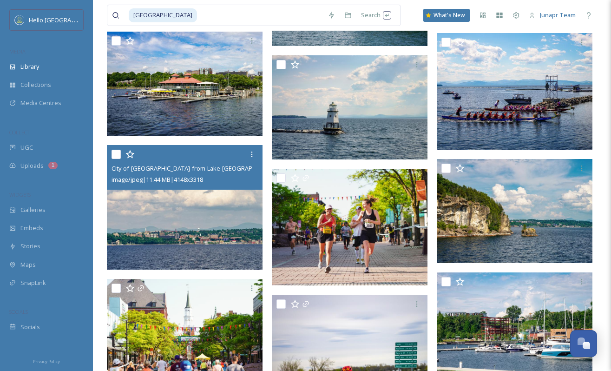
click at [196, 253] on img at bounding box center [185, 207] width 156 height 124
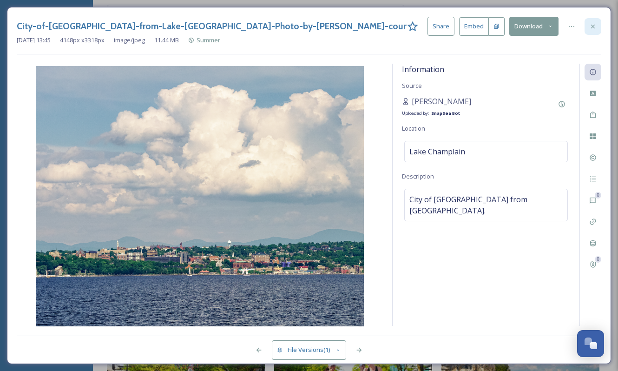
click at [592, 27] on icon at bounding box center [592, 26] width 7 height 7
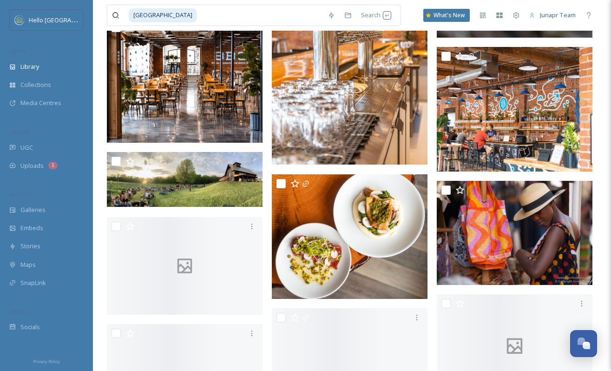
scroll to position [22640, 0]
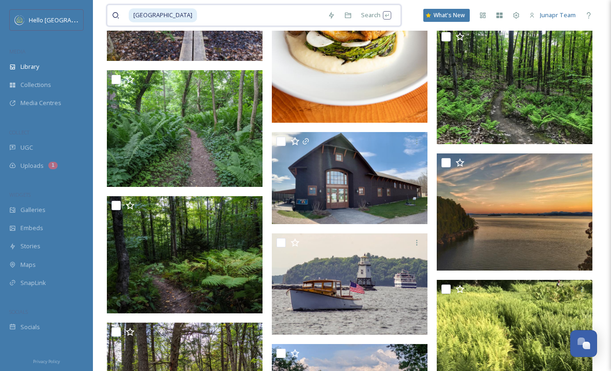
click at [223, 15] on input at bounding box center [260, 15] width 125 height 20
drag, startPoint x: 223, startPoint y: 15, endPoint x: 114, endPoint y: 13, distance: 109.6
click at [114, 13] on div "[GEOGRAPHIC_DATA]" at bounding box center [217, 15] width 211 height 20
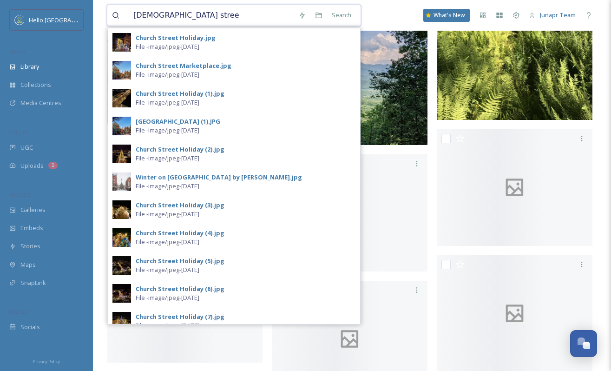
scroll to position [23009, 0]
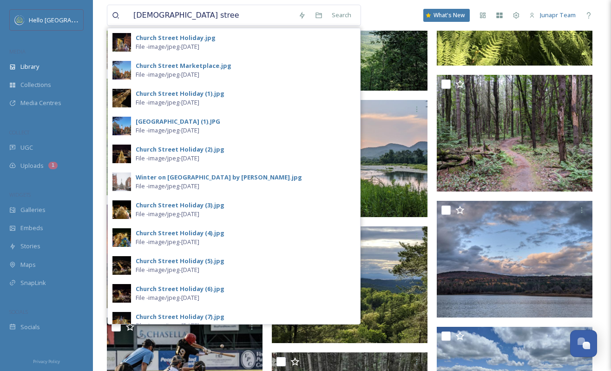
click at [381, 79] on img at bounding box center [350, 32] width 156 height 117
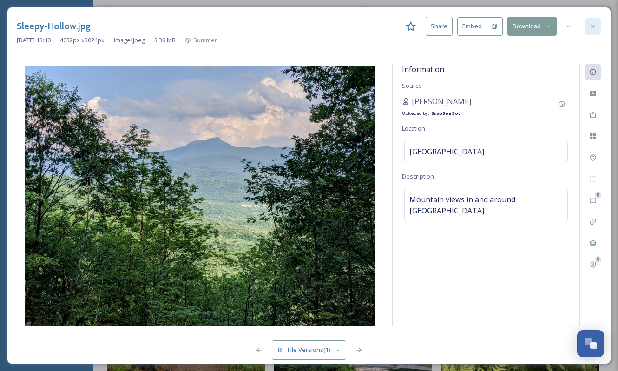
click at [596, 27] on div at bounding box center [592, 26] width 17 height 17
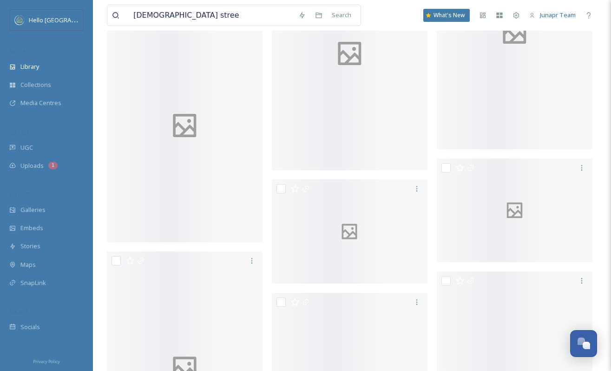
scroll to position [35100, 0]
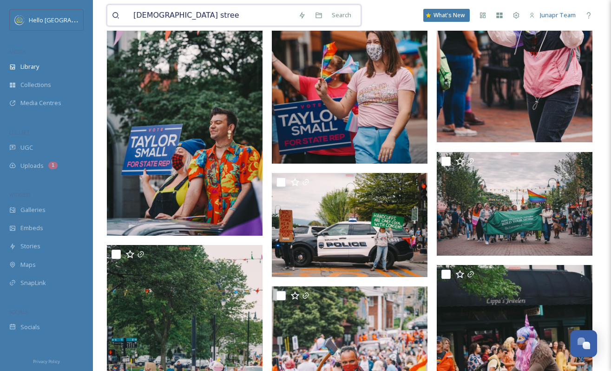
click at [206, 20] on input "[DEMOGRAPHIC_DATA] stree" at bounding box center [211, 15] width 165 height 20
type input "[GEOGRAPHIC_DATA]"
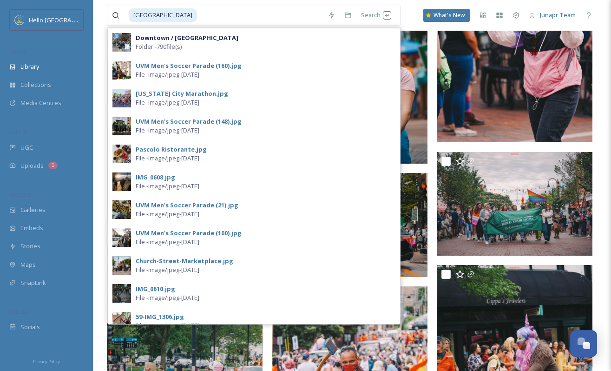
click at [183, 36] on strong "Downtown / [GEOGRAPHIC_DATA]" at bounding box center [187, 37] width 103 height 8
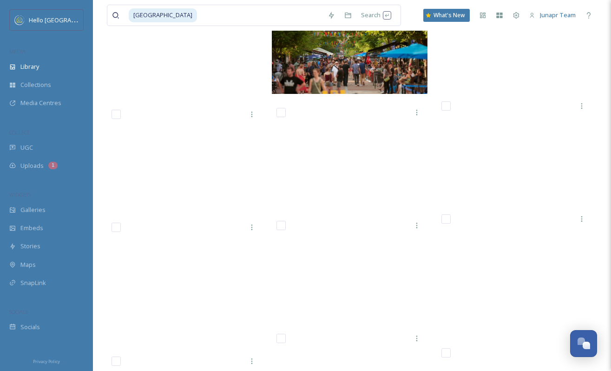
scroll to position [34983, 0]
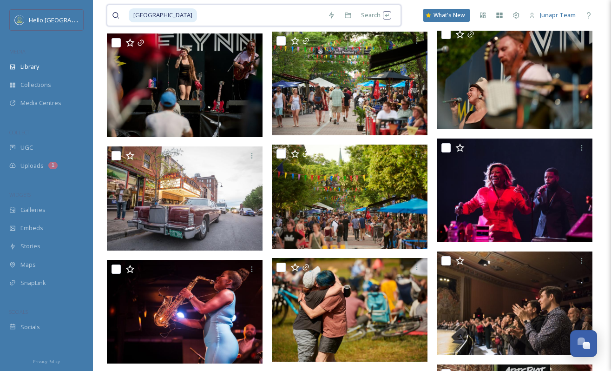
click at [207, 16] on input at bounding box center [260, 15] width 125 height 20
type input "c"
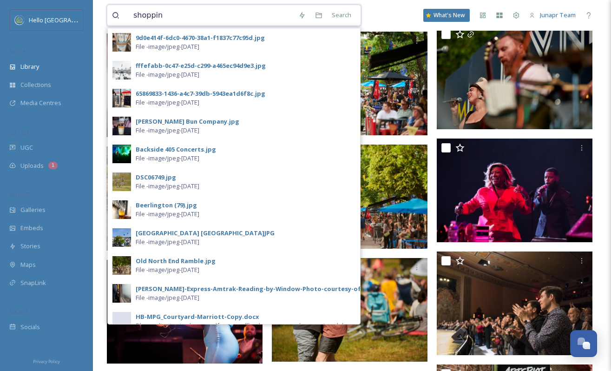
type input "shopping"
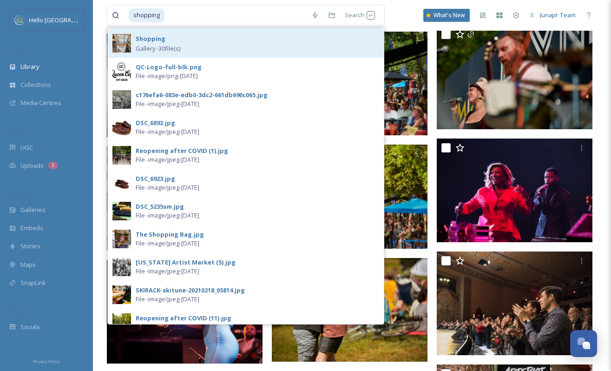
click at [150, 38] on strong "Shopping" at bounding box center [151, 38] width 30 height 8
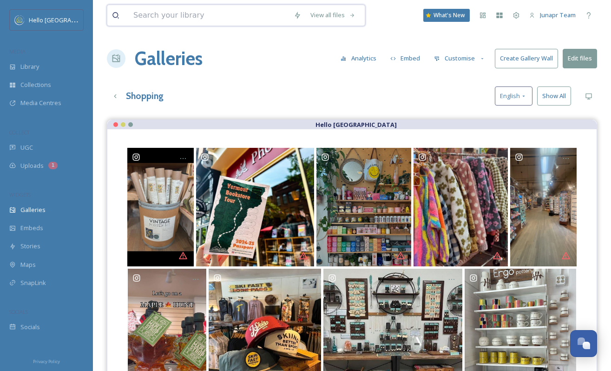
click at [156, 16] on input at bounding box center [209, 15] width 160 height 20
type input "s"
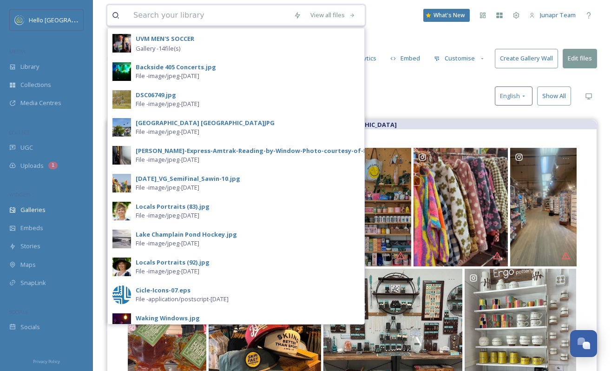
click at [211, 15] on input at bounding box center [209, 15] width 160 height 20
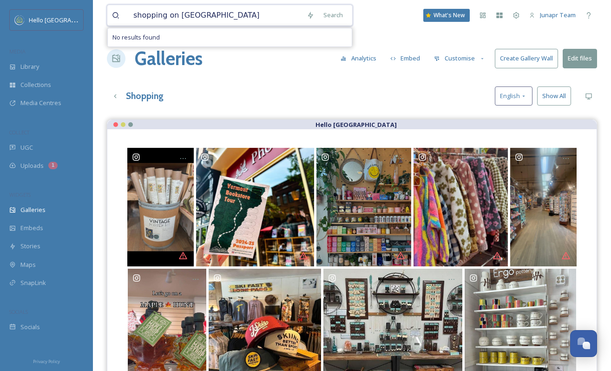
type input "shopping on [GEOGRAPHIC_DATA]"
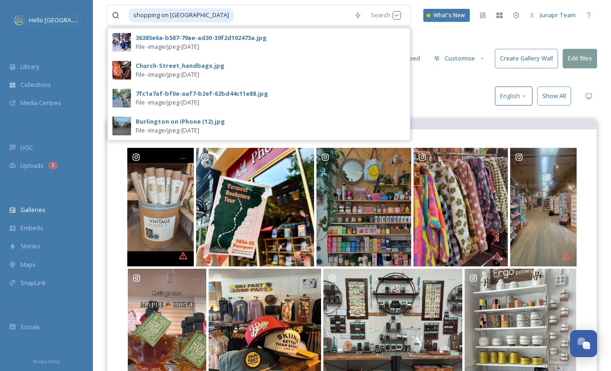
click at [422, 92] on div "Shopping English Show All" at bounding box center [352, 95] width 490 height 19
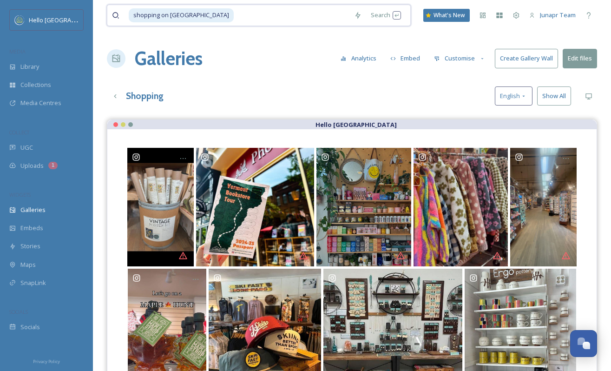
click at [234, 19] on input at bounding box center [291, 15] width 115 height 20
drag, startPoint x: 293, startPoint y: 20, endPoint x: 149, endPoint y: 16, distance: 144.5
click at [149, 16] on div "shopping on [GEOGRAPHIC_DATA]" at bounding box center [239, 15] width 221 height 20
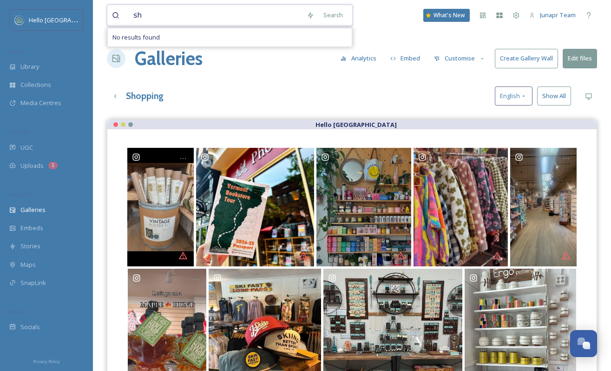
type input "s"
type input "Meeting planner"
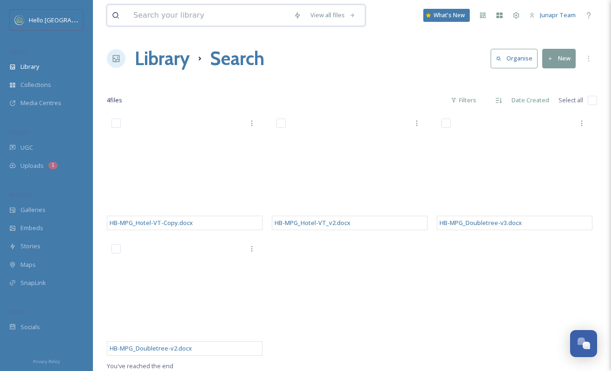
click at [201, 20] on input at bounding box center [209, 15] width 160 height 20
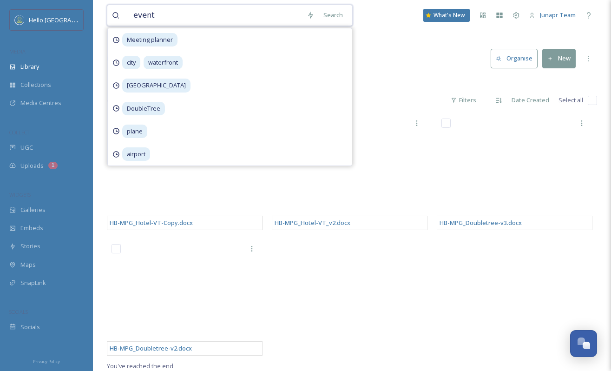
type input "events"
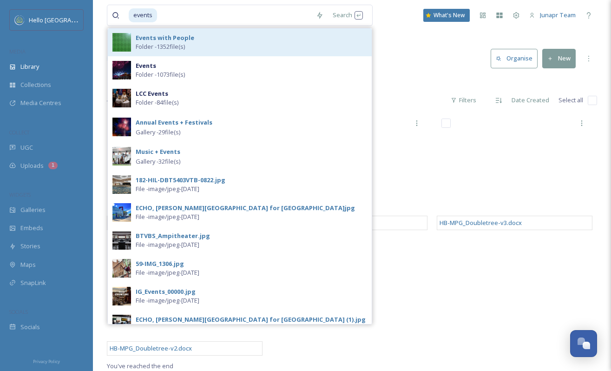
click at [158, 37] on strong "Events with People" at bounding box center [165, 37] width 59 height 8
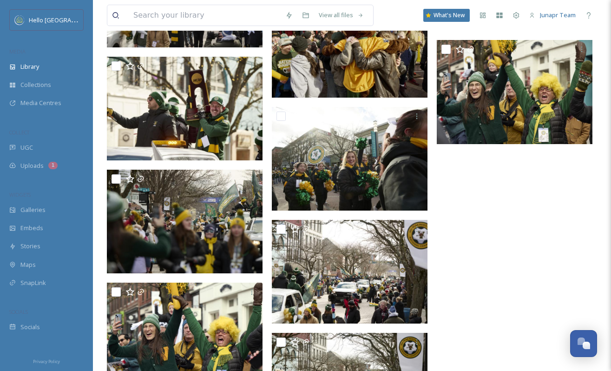
scroll to position [4085, 0]
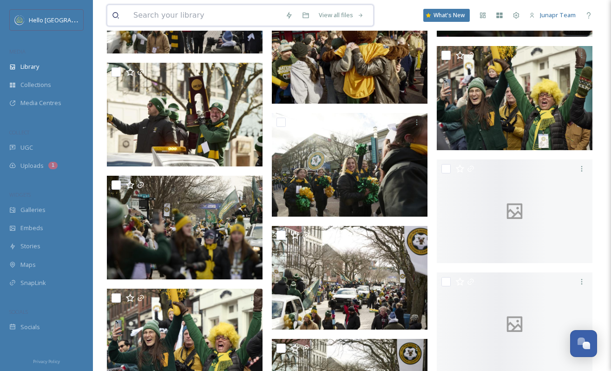
click at [219, 13] on input at bounding box center [205, 15] width 152 height 20
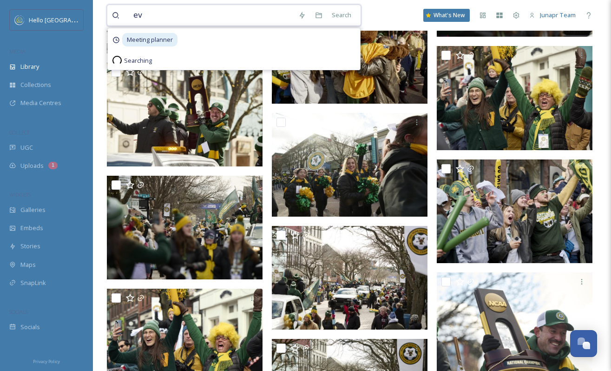
type input "e"
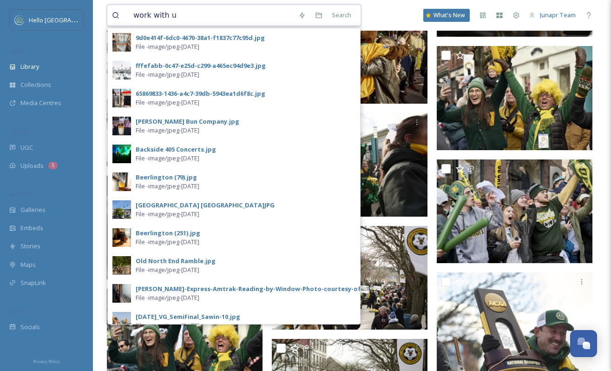
type input "work with us"
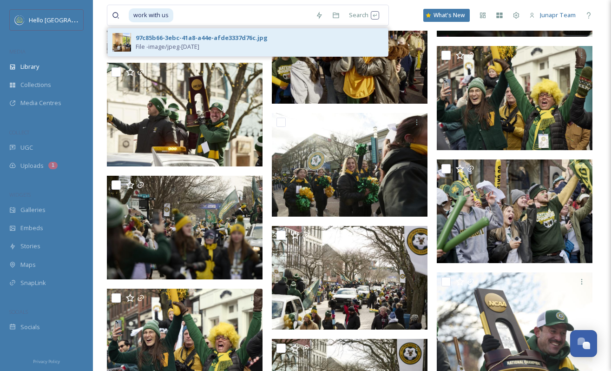
click at [195, 37] on div "97c85b66-3ebc-41a8-a44e-afde3337d76c.jpg" at bounding box center [202, 37] width 132 height 9
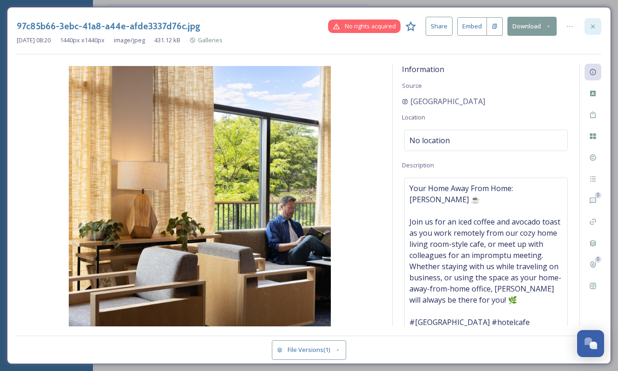
click at [591, 28] on icon at bounding box center [592, 26] width 7 height 7
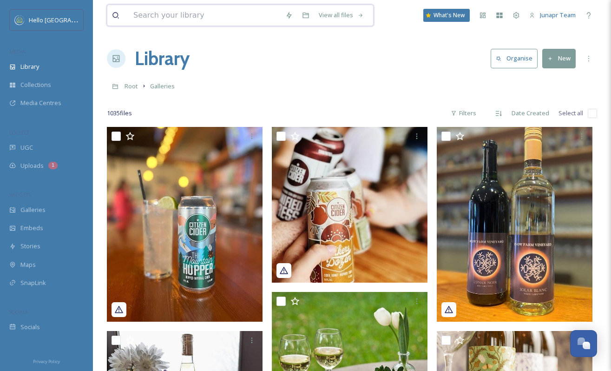
click at [174, 16] on input at bounding box center [205, 15] width 152 height 20
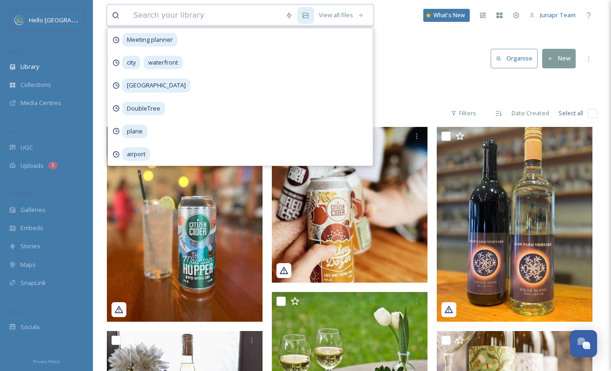
paste input "bac5e0987c4d.jpg"
type input "bac5e0987c4d.jpg"
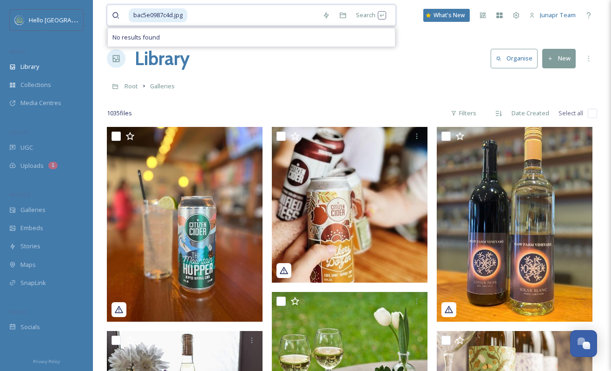
drag, startPoint x: 192, startPoint y: 16, endPoint x: 98, endPoint y: 11, distance: 93.9
click at [208, 14] on input at bounding box center [253, 15] width 130 height 20
drag, startPoint x: 222, startPoint y: 10, endPoint x: 173, endPoint y: 16, distance: 50.0
click at [122, 10] on div "bac5e0987c4d.jpg" at bounding box center [215, 15] width 206 height 20
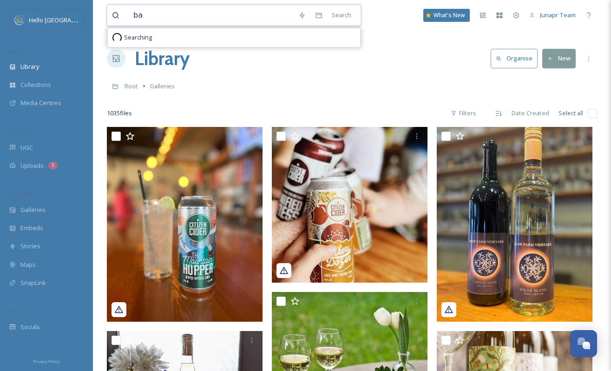
type input "b"
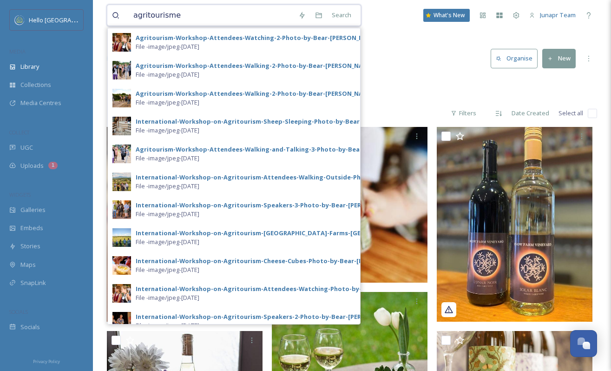
type input "agritourism"
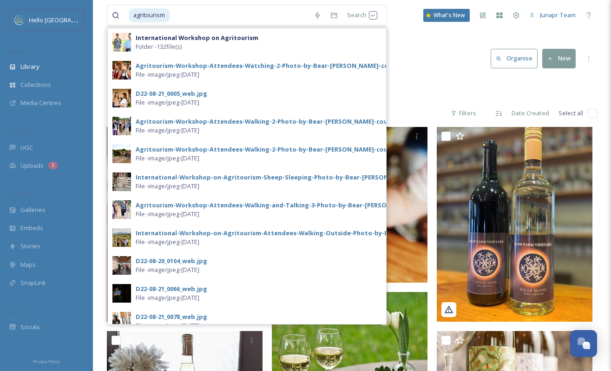
click at [433, 62] on div "Library Organise New" at bounding box center [352, 59] width 490 height 28
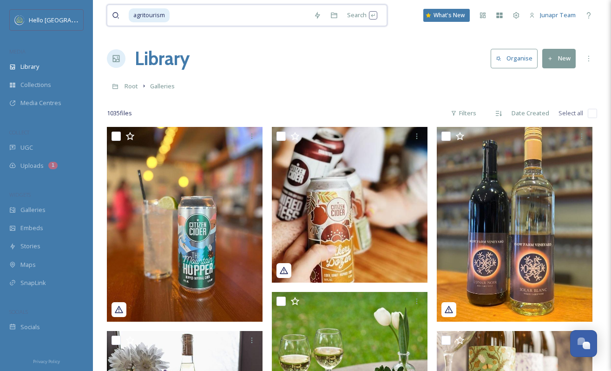
click at [180, 11] on input at bounding box center [239, 15] width 138 height 20
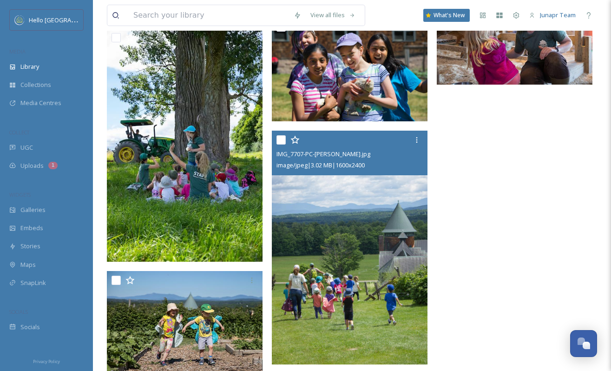
scroll to position [6888, 0]
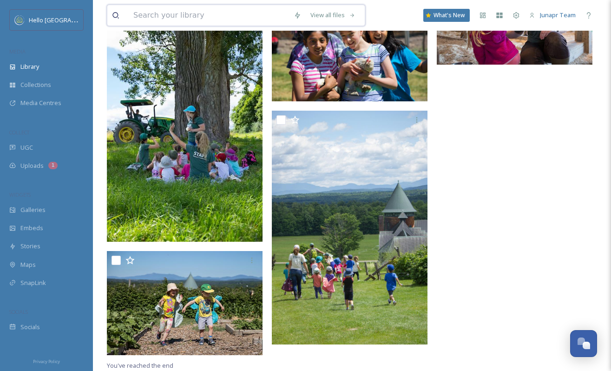
click at [159, 11] on input at bounding box center [209, 15] width 160 height 20
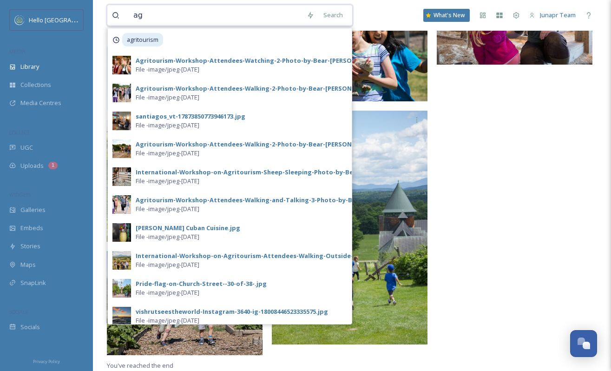
drag, startPoint x: 143, startPoint y: 15, endPoint x: 126, endPoint y: 12, distance: 17.4
click at [126, 12] on div "ag" at bounding box center [207, 15] width 190 height 20
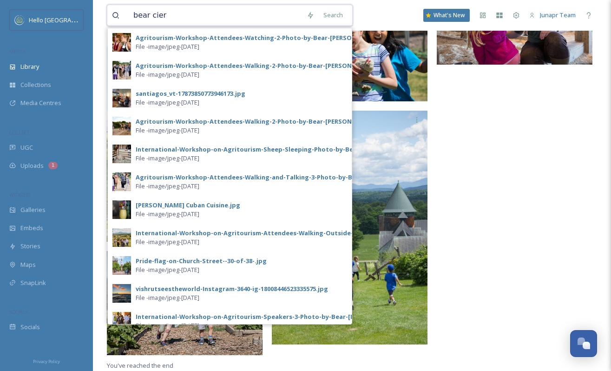
type input "bear [PERSON_NAME]"
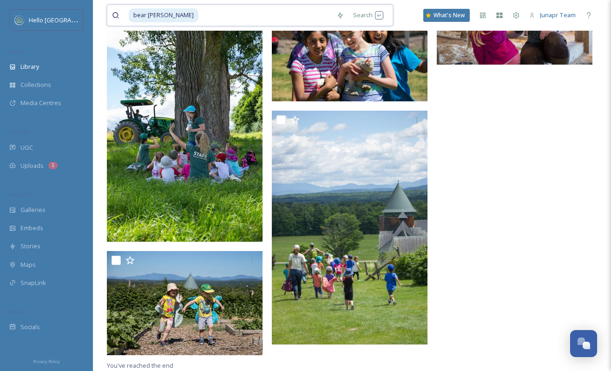
click at [202, 10] on input at bounding box center [265, 15] width 132 height 20
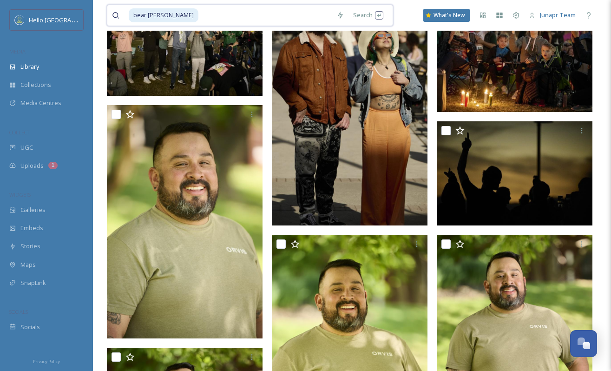
scroll to position [460, 0]
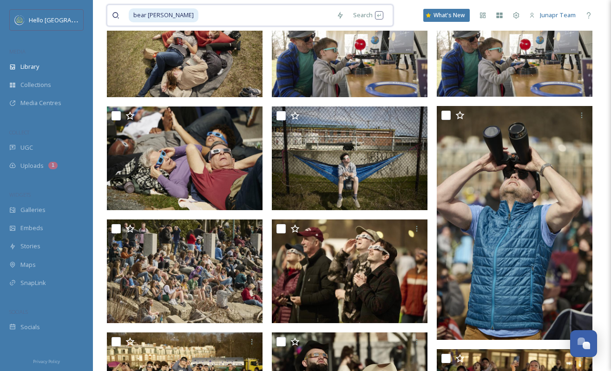
click at [199, 10] on input at bounding box center [265, 15] width 132 height 20
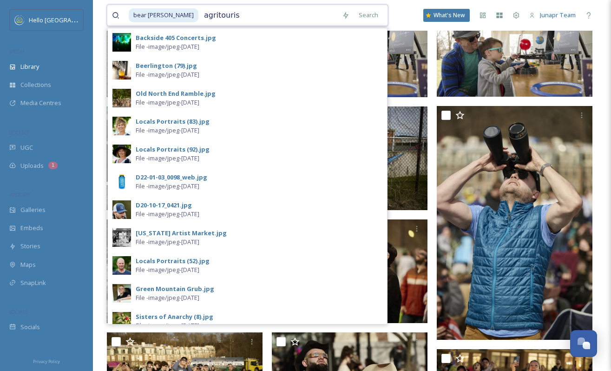
type input "agritourism"
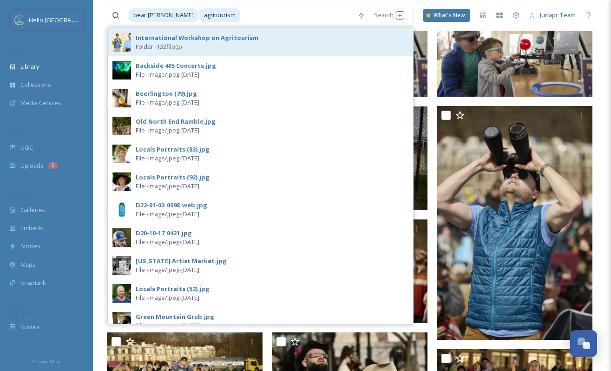
click at [173, 38] on strong "International Workshop on Agritourism" at bounding box center [197, 37] width 123 height 8
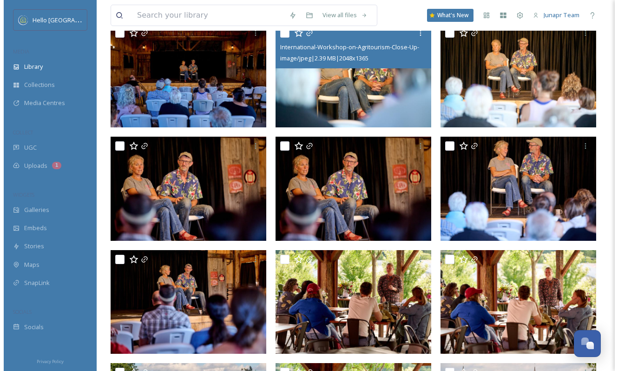
scroll to position [153, 0]
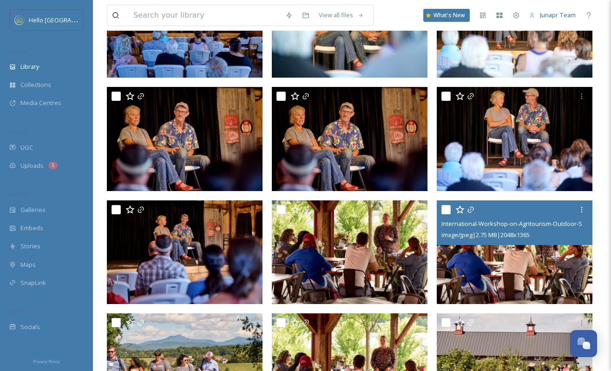
click at [554, 267] on img at bounding box center [514, 252] width 156 height 104
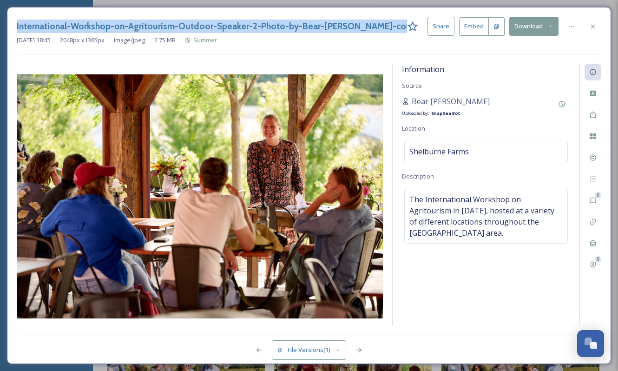
drag, startPoint x: 16, startPoint y: 26, endPoint x: 410, endPoint y: 24, distance: 393.8
click at [410, 24] on div "International-Workshop-on-Agritourism-Outdoor-Speaker-2-Photo-by-Bear-[PERSON_N…" at bounding box center [309, 185] width 604 height 357
copy div "International-Workshop-on-Agritourism-Outdoor-Speaker-2-Photo-by-Bear-[PERSON_N…"
